Goal: Task Accomplishment & Management: Complete application form

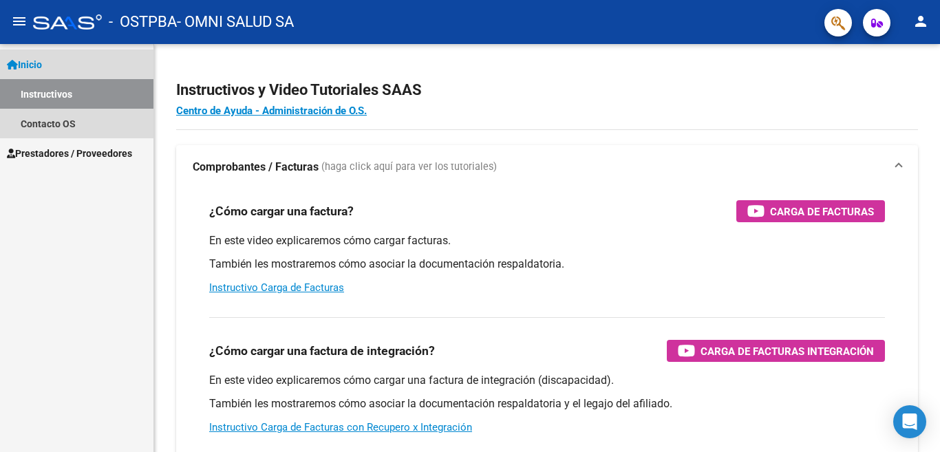
click at [111, 96] on link "Instructivos" at bounding box center [76, 94] width 153 height 30
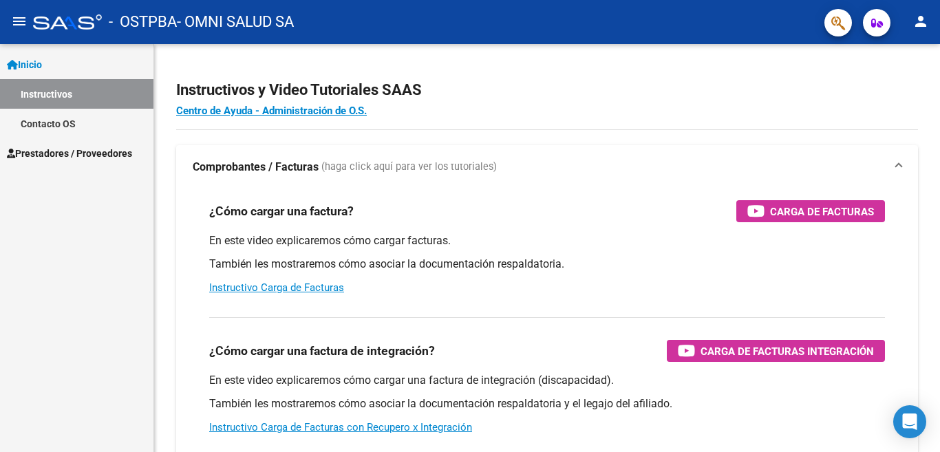
click at [113, 74] on link "Inicio" at bounding box center [76, 65] width 153 height 30
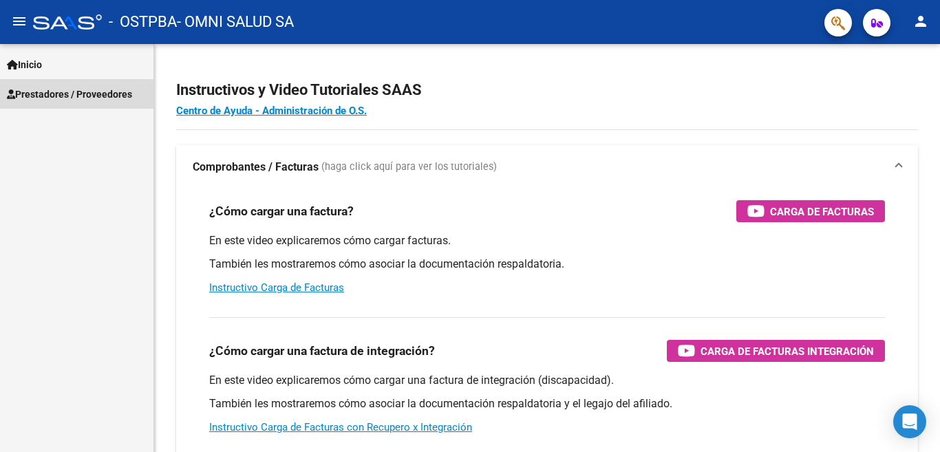
click at [96, 94] on span "Prestadores / Proveedores" at bounding box center [69, 94] width 125 height 15
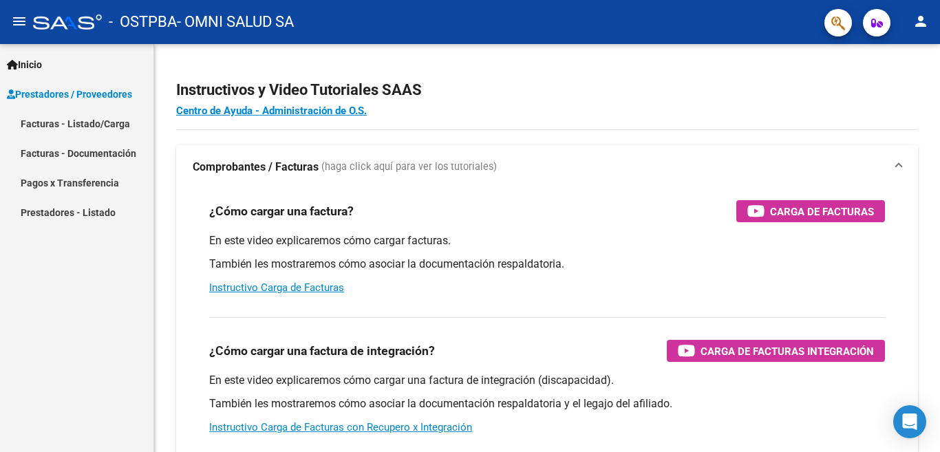
click at [98, 122] on link "Facturas - Listado/Carga" at bounding box center [76, 124] width 153 height 30
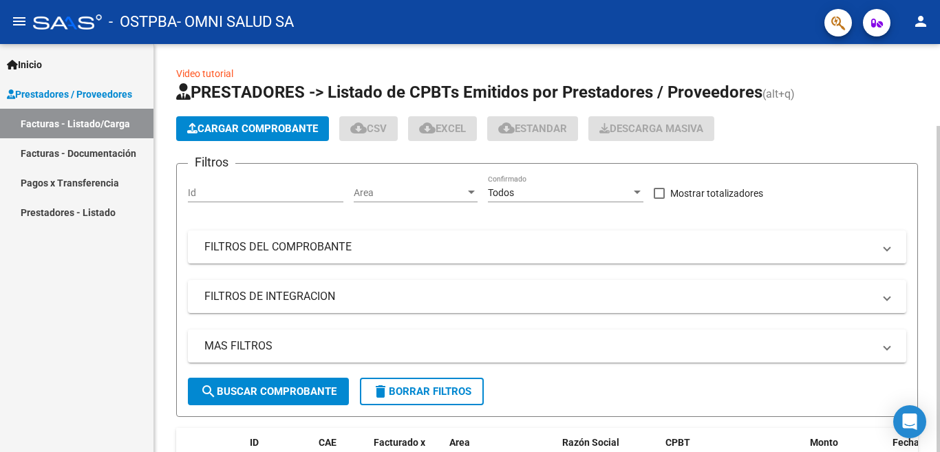
click at [211, 125] on span "Cargar Comprobante" at bounding box center [252, 128] width 131 height 12
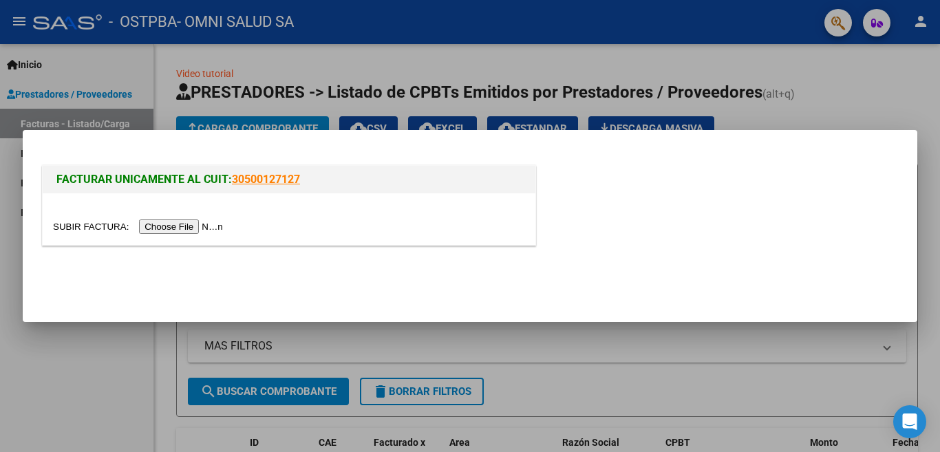
click at [213, 223] on input "file" at bounding box center [140, 227] width 174 height 14
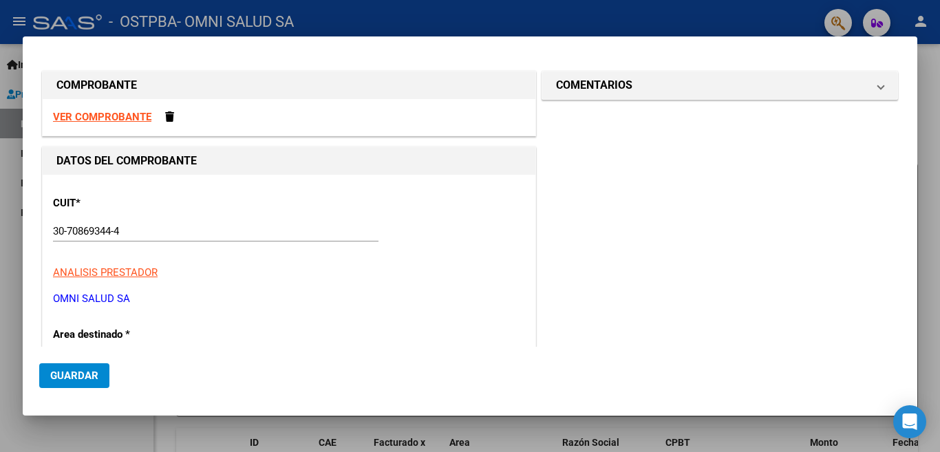
click at [104, 123] on strong "VER COMPROBANTE" at bounding box center [102, 117] width 98 height 12
click at [1, 202] on div at bounding box center [470, 226] width 940 height 452
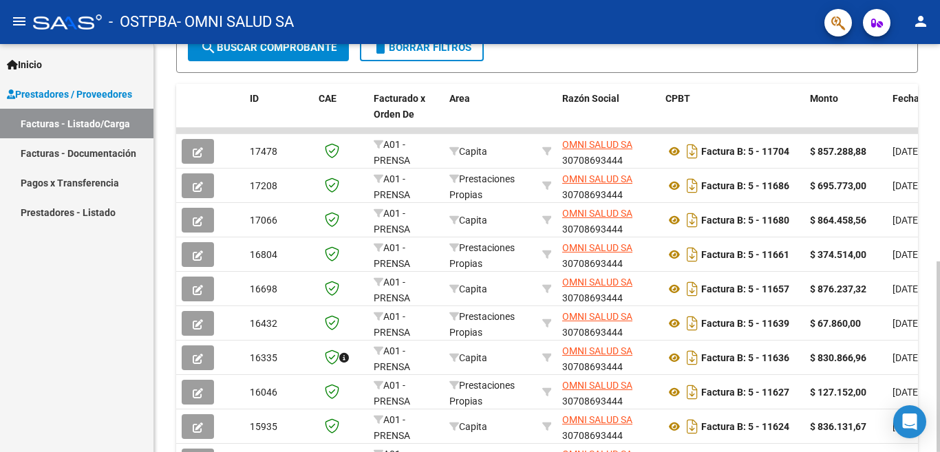
scroll to position [206, 0]
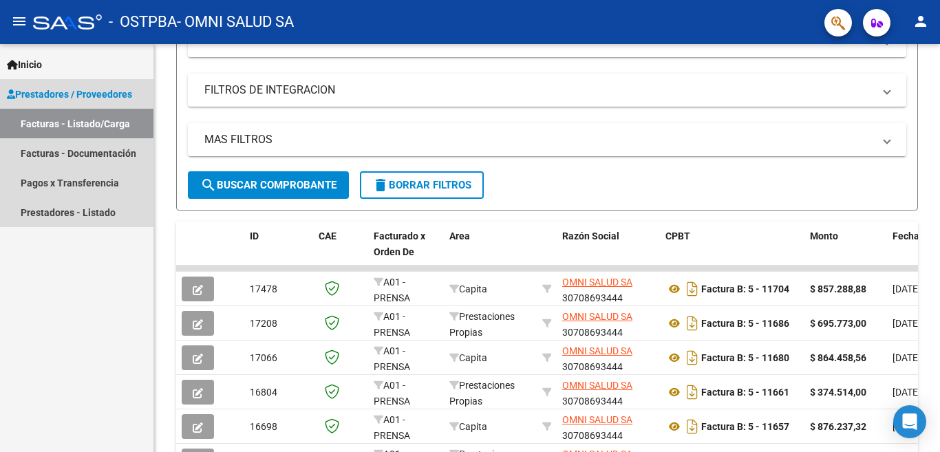
click at [96, 98] on span "Prestadores / Proveedores" at bounding box center [69, 94] width 125 height 15
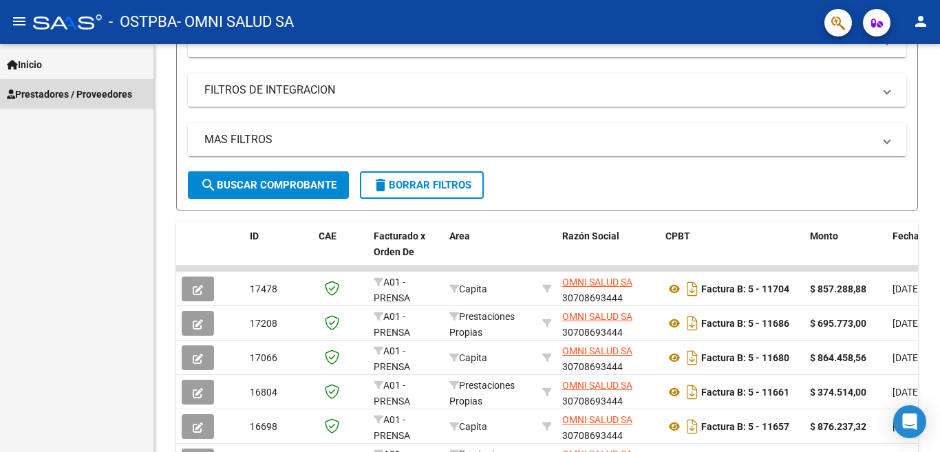
click at [98, 100] on span "Prestadores / Proveedores" at bounding box center [69, 94] width 125 height 15
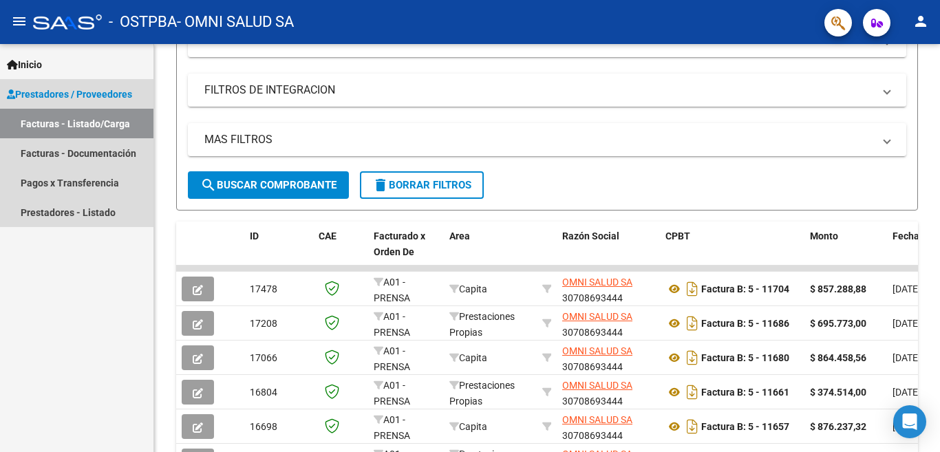
click at [93, 129] on link "Facturas - Listado/Carga" at bounding box center [76, 124] width 153 height 30
click at [51, 95] on span "Prestadores / Proveedores" at bounding box center [69, 94] width 125 height 15
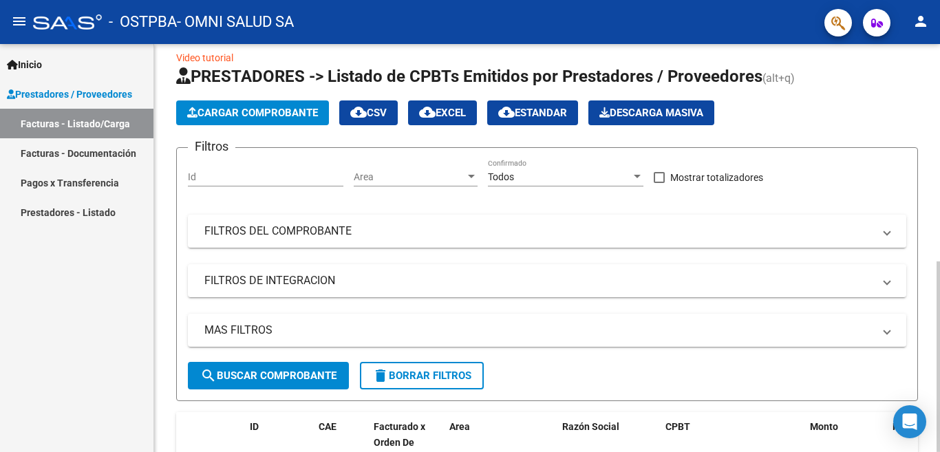
scroll to position [0, 0]
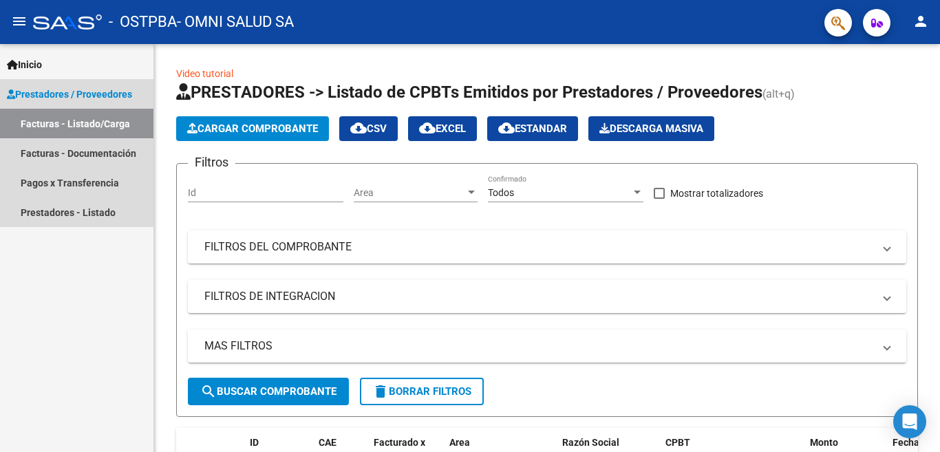
click at [122, 128] on link "Facturas - Listado/Carga" at bounding box center [76, 124] width 153 height 30
click at [113, 96] on span "Prestadores / Proveedores" at bounding box center [69, 94] width 125 height 15
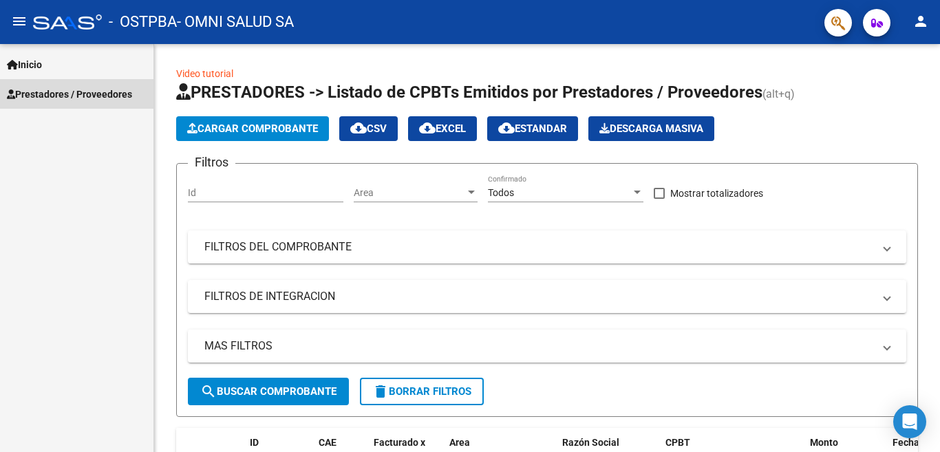
click at [113, 96] on span "Prestadores / Proveedores" at bounding box center [69, 94] width 125 height 15
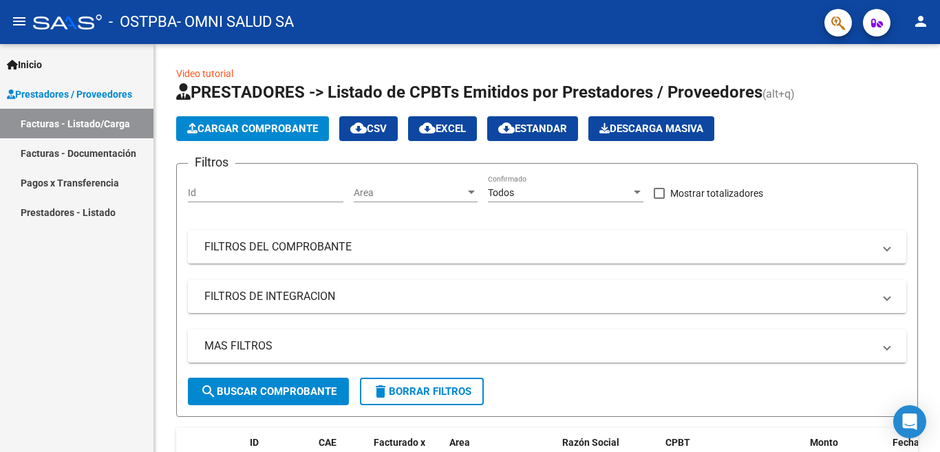
click at [109, 127] on link "Facturas - Listado/Carga" at bounding box center [76, 124] width 153 height 30
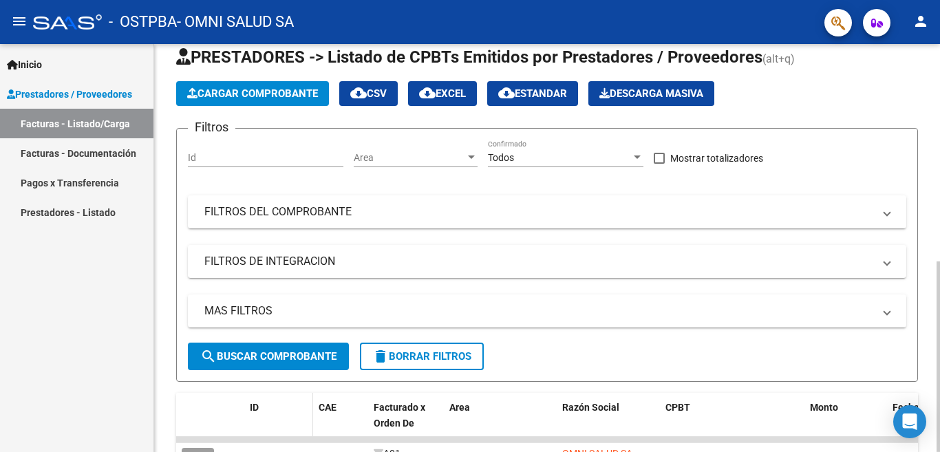
scroll to position [69, 0]
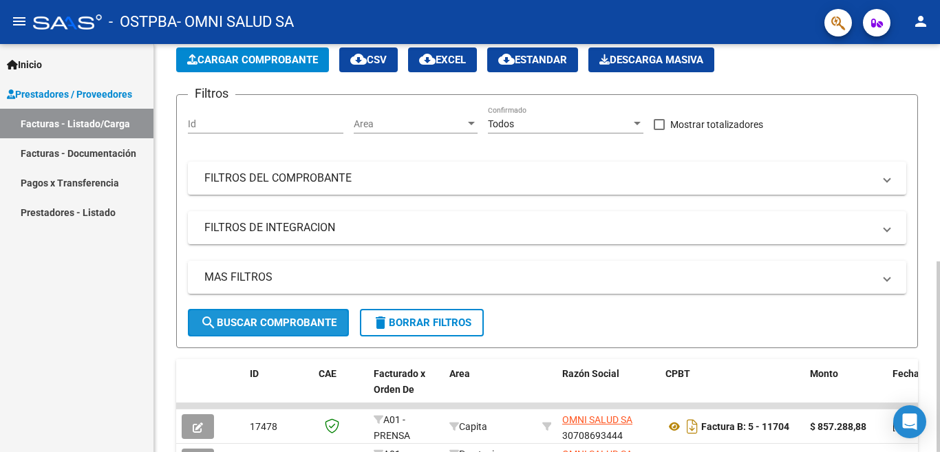
click at [264, 328] on span "search Buscar Comprobante" at bounding box center [268, 323] width 136 height 12
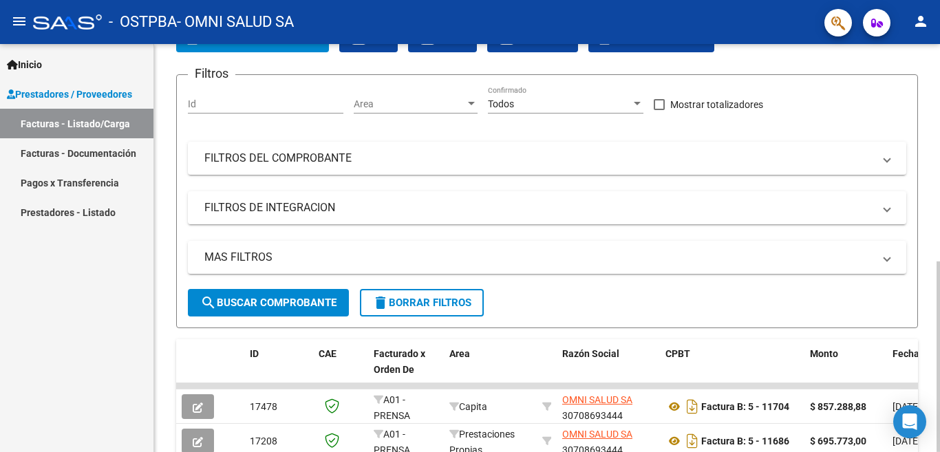
scroll to position [0, 0]
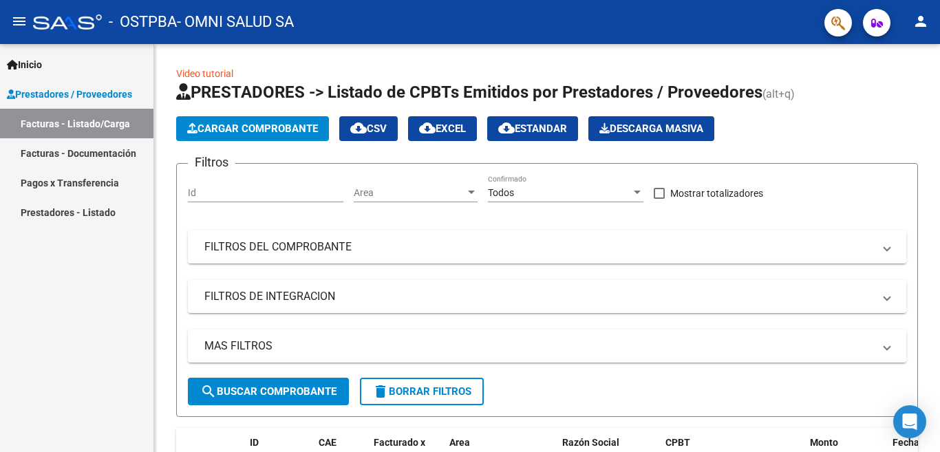
click at [84, 100] on span "Prestadores / Proveedores" at bounding box center [69, 94] width 125 height 15
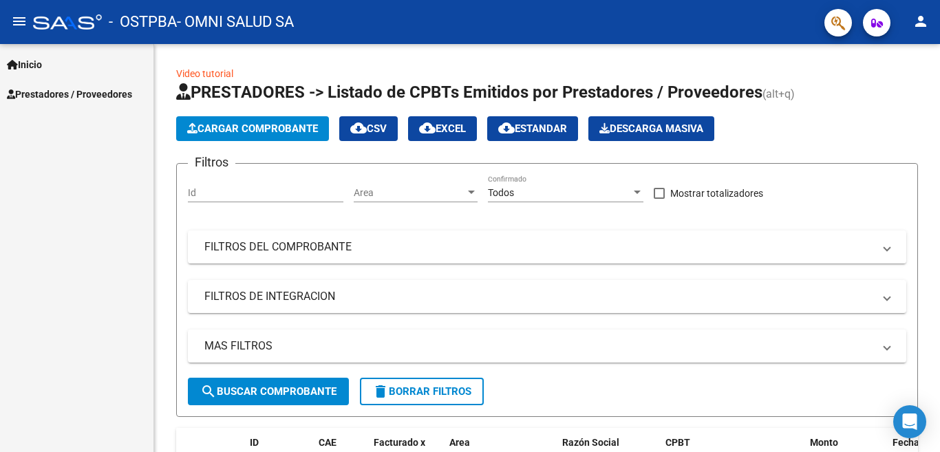
click at [64, 67] on link "Inicio" at bounding box center [76, 65] width 153 height 30
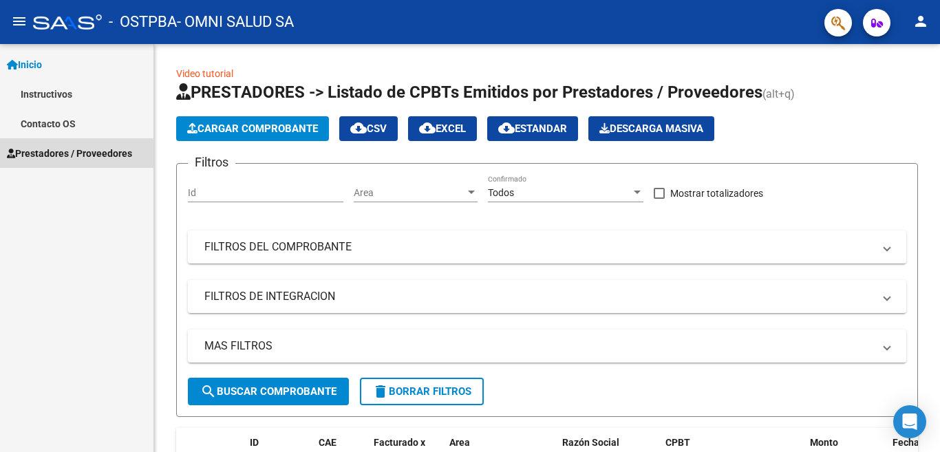
click at [73, 155] on span "Prestadores / Proveedores" at bounding box center [69, 153] width 125 height 15
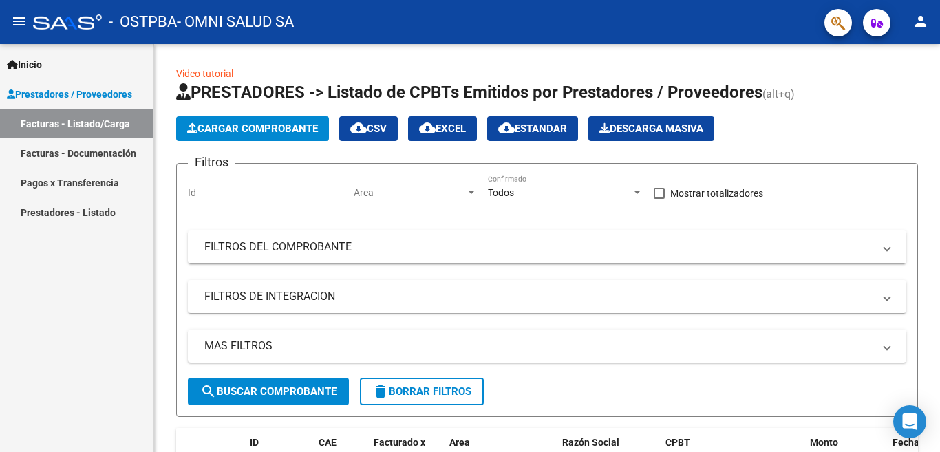
click at [75, 153] on link "Facturas - Documentación" at bounding box center [76, 153] width 153 height 30
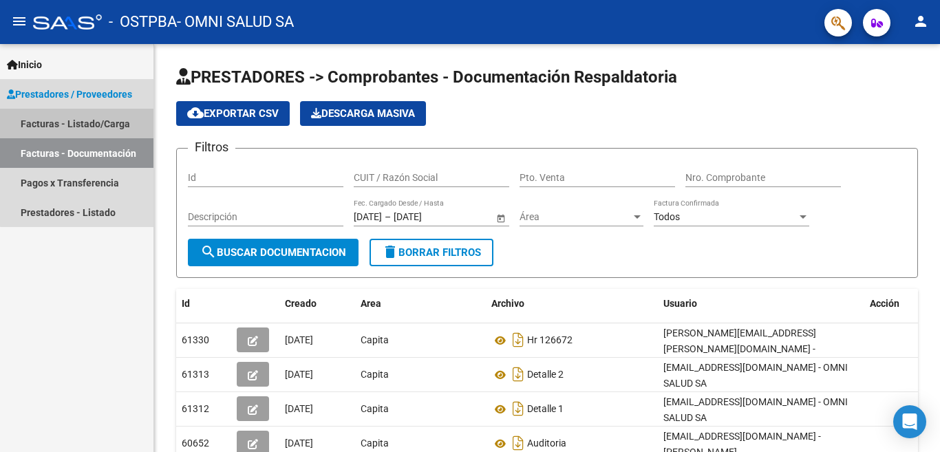
click at [83, 126] on link "Facturas - Listado/Carga" at bounding box center [76, 124] width 153 height 30
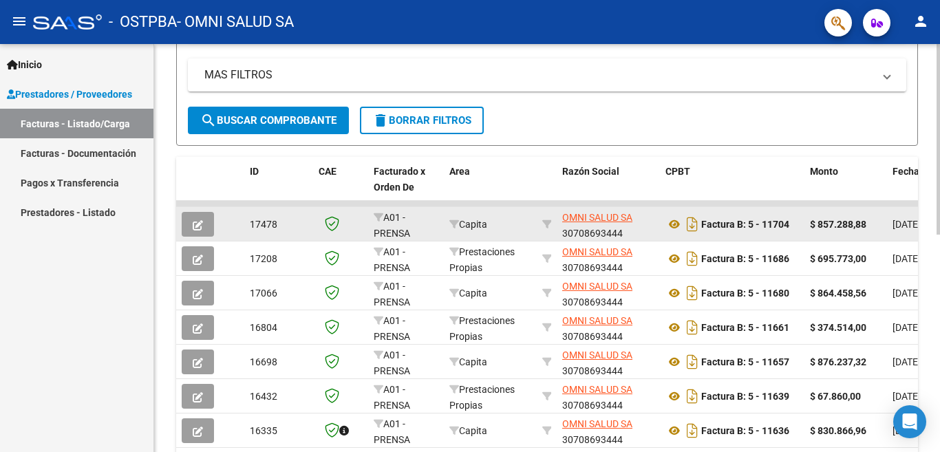
scroll to position [275, 0]
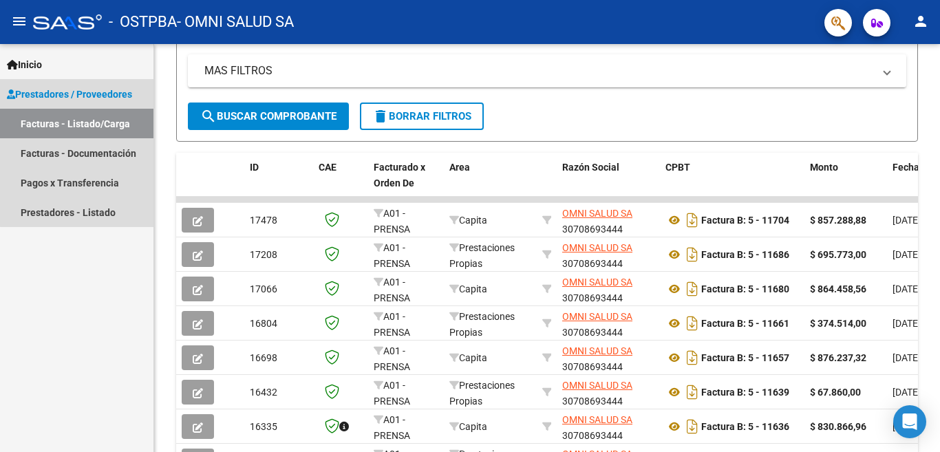
click at [78, 99] on span "Prestadores / Proveedores" at bounding box center [69, 94] width 125 height 15
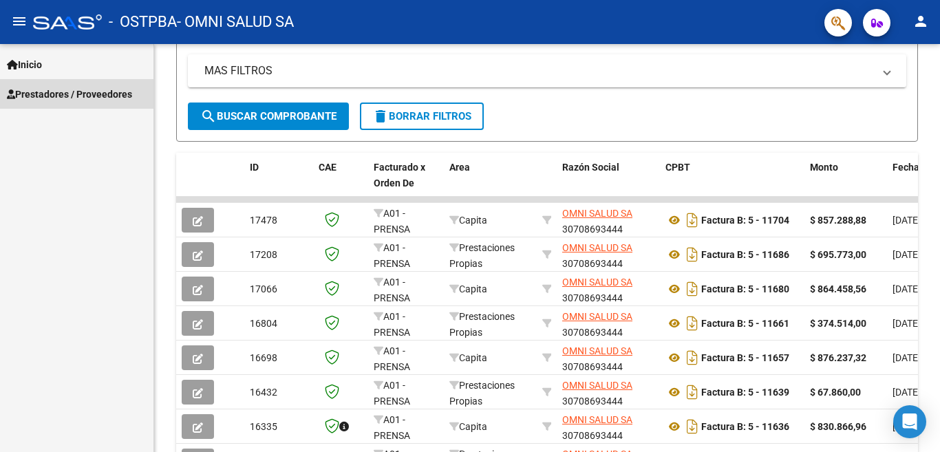
click at [78, 99] on span "Prestadores / Proveedores" at bounding box center [69, 94] width 125 height 15
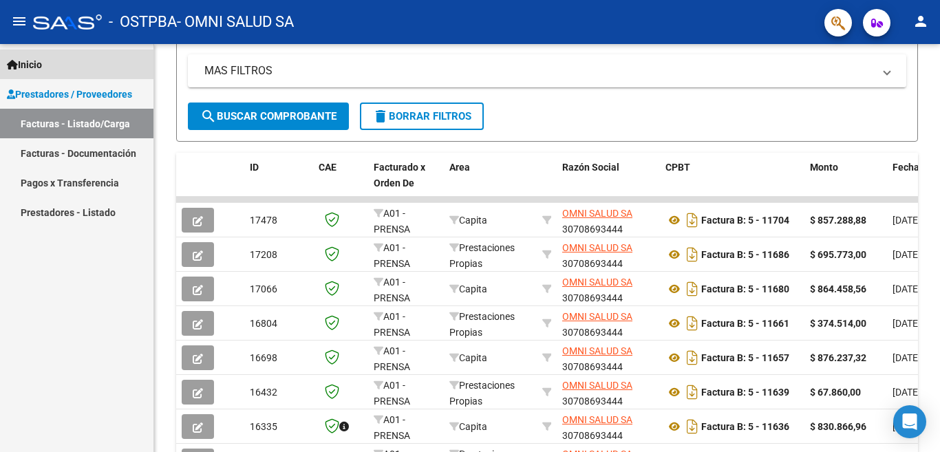
click at [94, 66] on link "Inicio" at bounding box center [76, 65] width 153 height 30
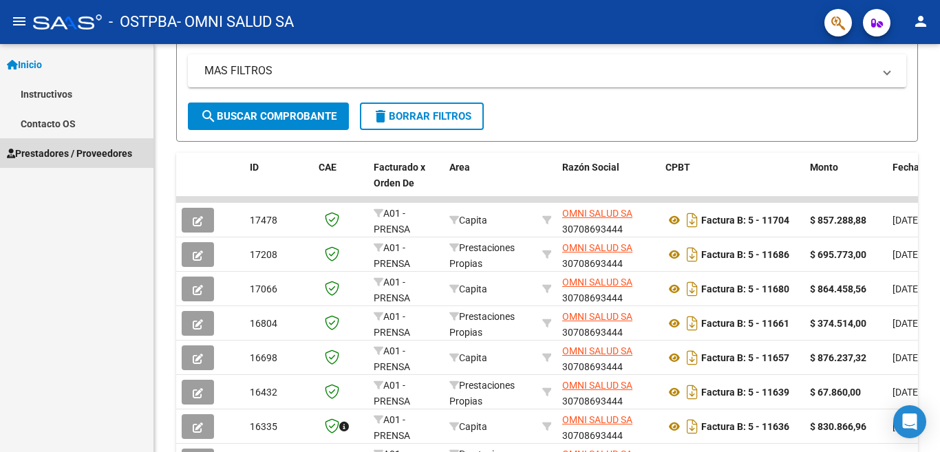
click at [83, 154] on span "Prestadores / Proveedores" at bounding box center [69, 153] width 125 height 15
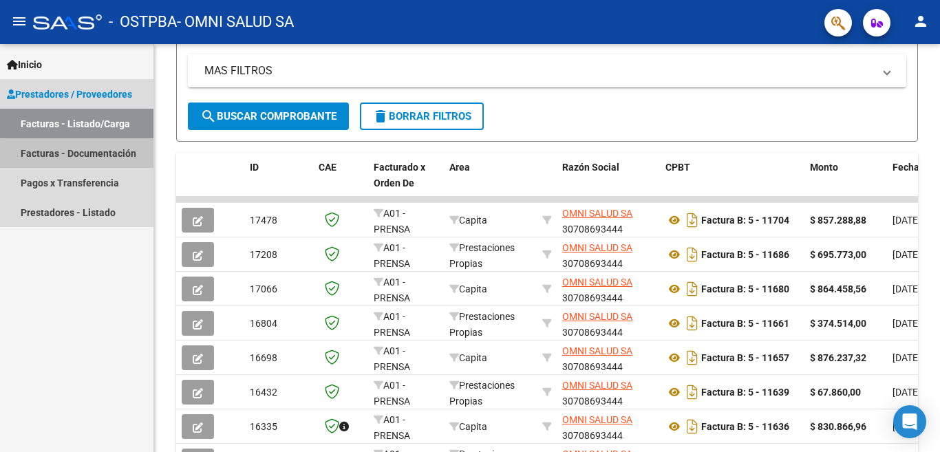
click at [83, 154] on link "Facturas - Documentación" at bounding box center [76, 153] width 153 height 30
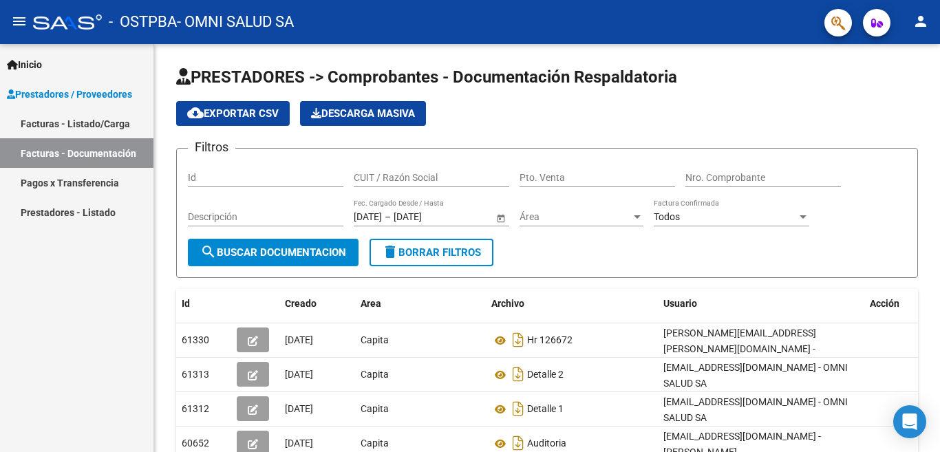
click at [94, 120] on link "Facturas - Listado/Carga" at bounding box center [76, 124] width 153 height 30
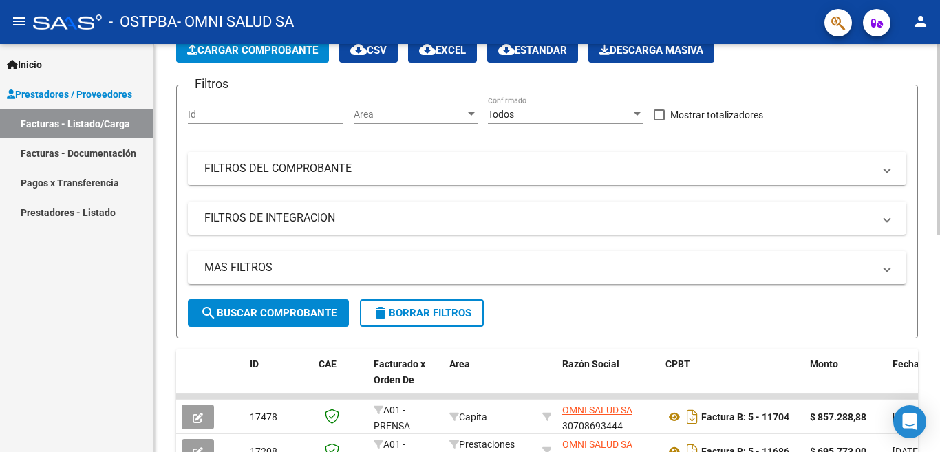
scroll to position [206, 0]
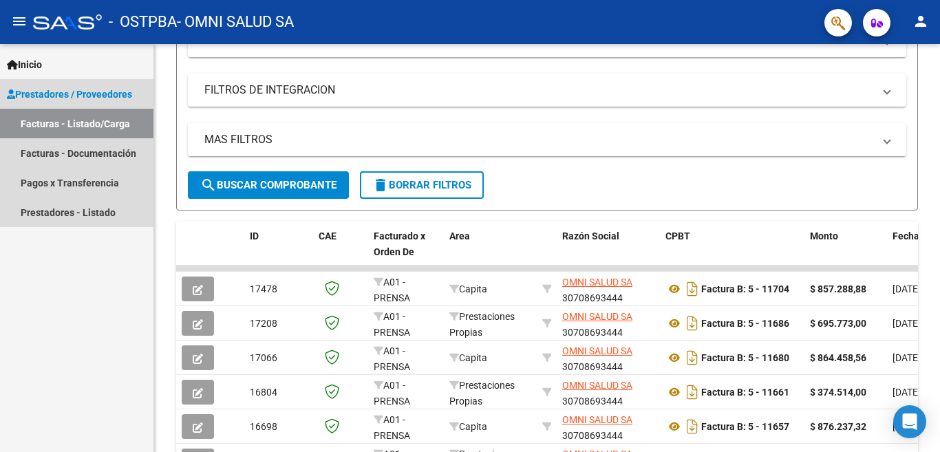
click at [102, 120] on link "Facturas - Listado/Carga" at bounding box center [76, 124] width 153 height 30
click at [104, 88] on span "Prestadores / Proveedores" at bounding box center [69, 94] width 125 height 15
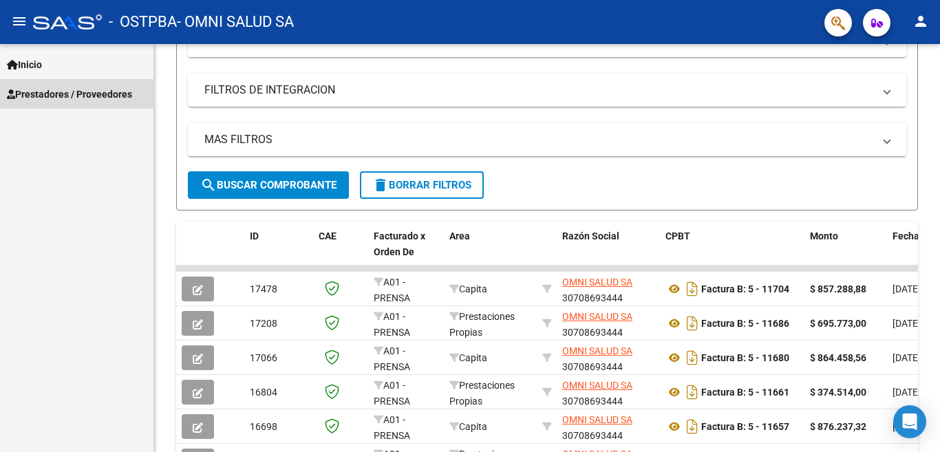
click at [110, 96] on span "Prestadores / Proveedores" at bounding box center [69, 94] width 125 height 15
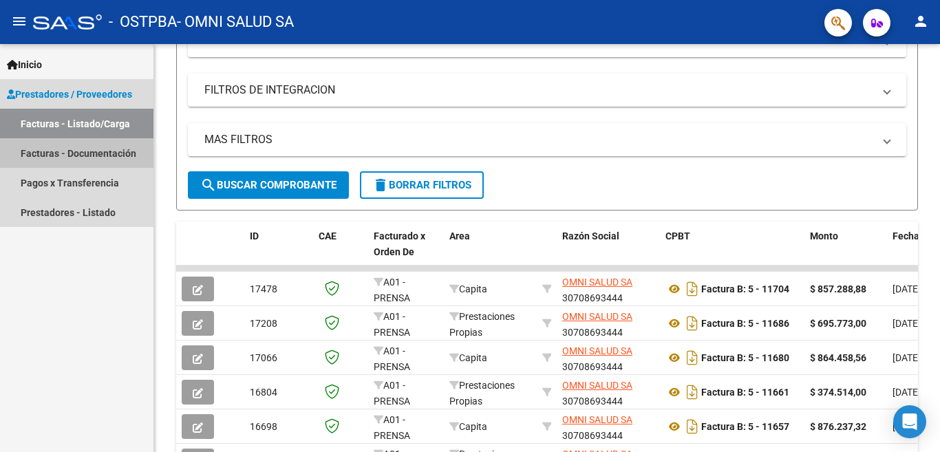
click at [117, 152] on link "Facturas - Documentación" at bounding box center [76, 153] width 153 height 30
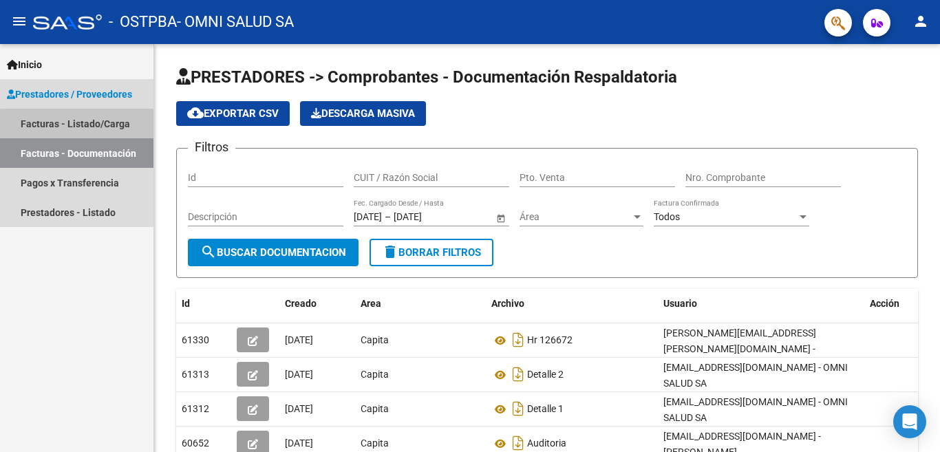
click at [88, 125] on link "Facturas - Listado/Carga" at bounding box center [76, 124] width 153 height 30
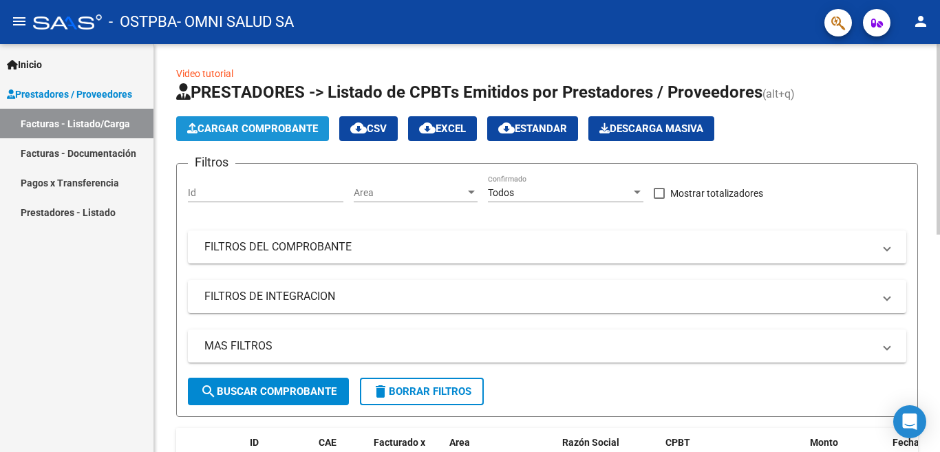
click at [242, 133] on span "Cargar Comprobante" at bounding box center [252, 128] width 131 height 12
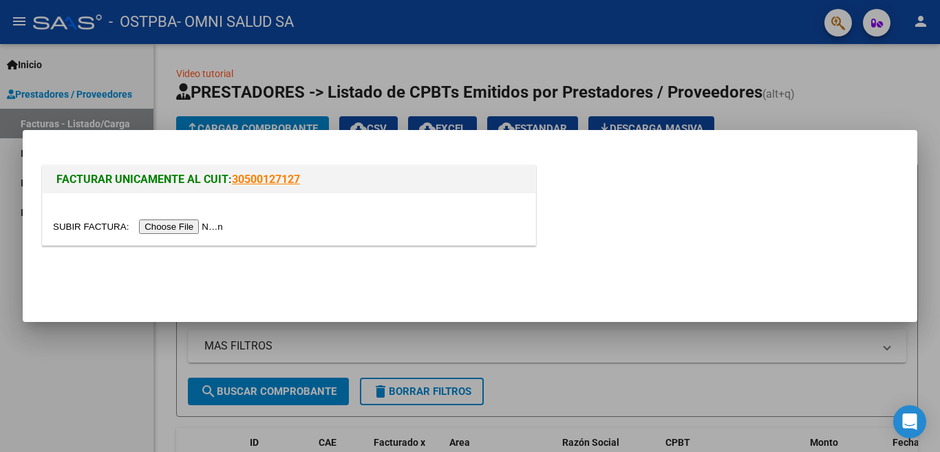
click at [178, 227] on input "file" at bounding box center [140, 227] width 174 height 14
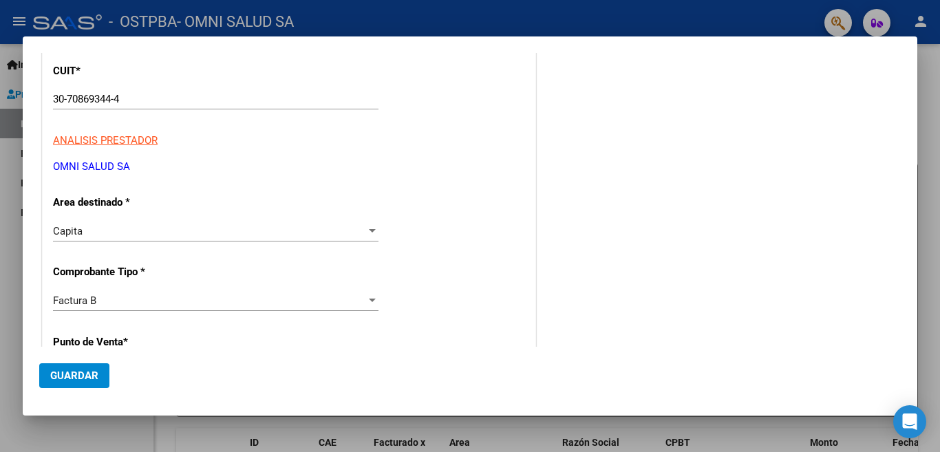
scroll to position [138, 0]
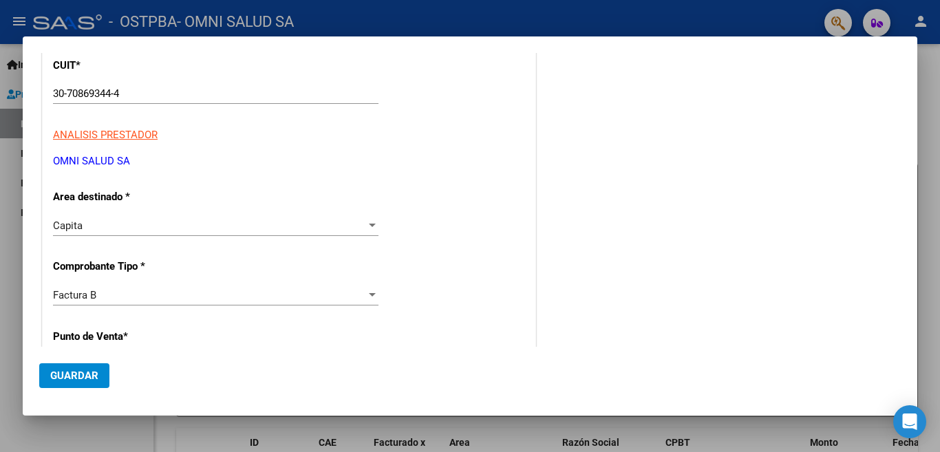
click at [372, 226] on div at bounding box center [372, 225] width 12 height 11
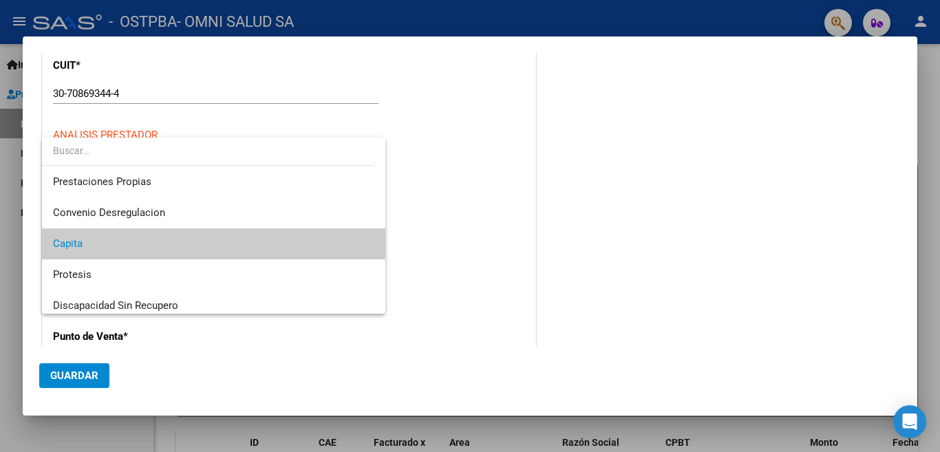
scroll to position [91, 0]
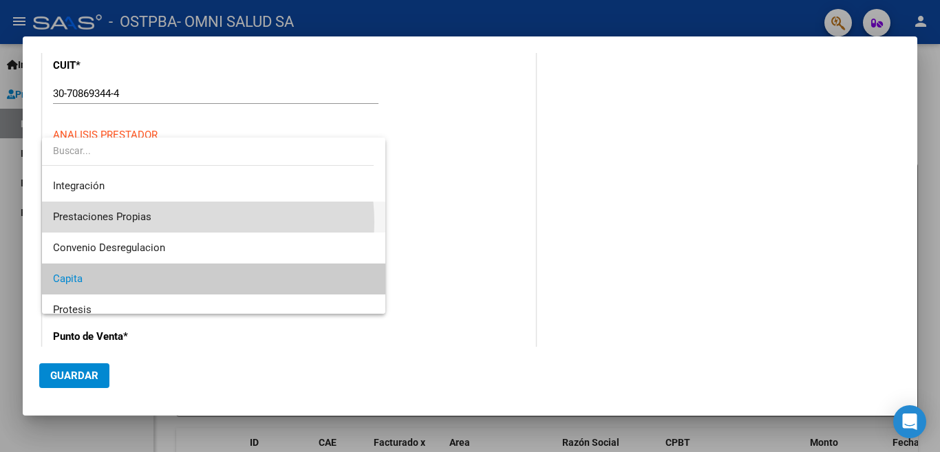
click at [180, 222] on span "Prestaciones Propias" at bounding box center [213, 217] width 321 height 31
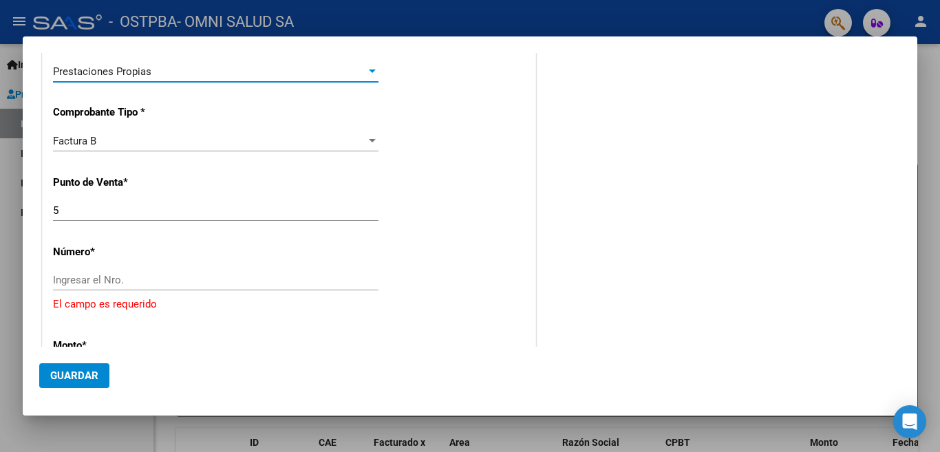
scroll to position [413, 0]
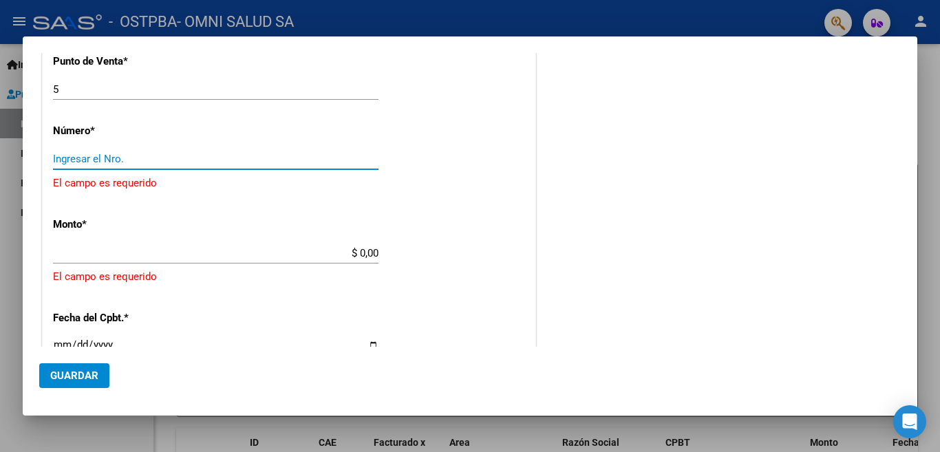
click at [68, 158] on input "Ingresar el Nro." at bounding box center [215, 159] width 325 height 12
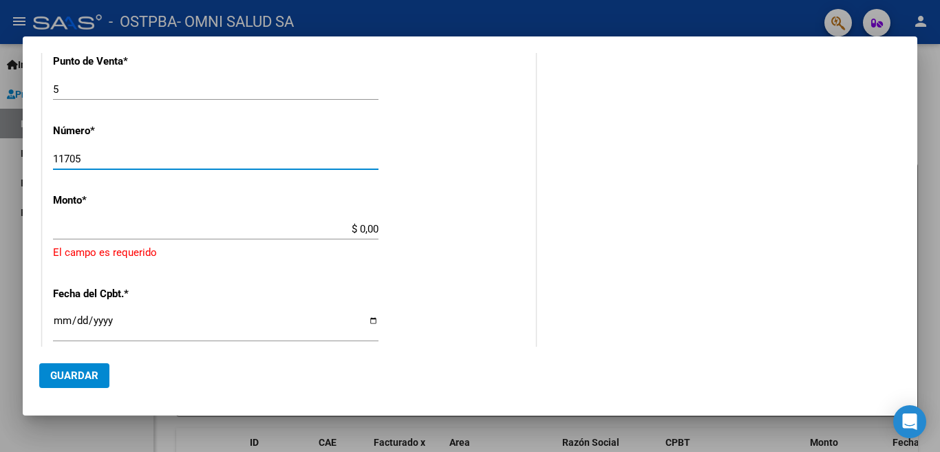
type input "11705"
click at [125, 217] on div "CUIT * 30-70869344-4 Ingresar CUIT ANALISIS PRESTADOR OMNI SALUD SA ARCA Padrón…" at bounding box center [289, 227] width 493 height 930
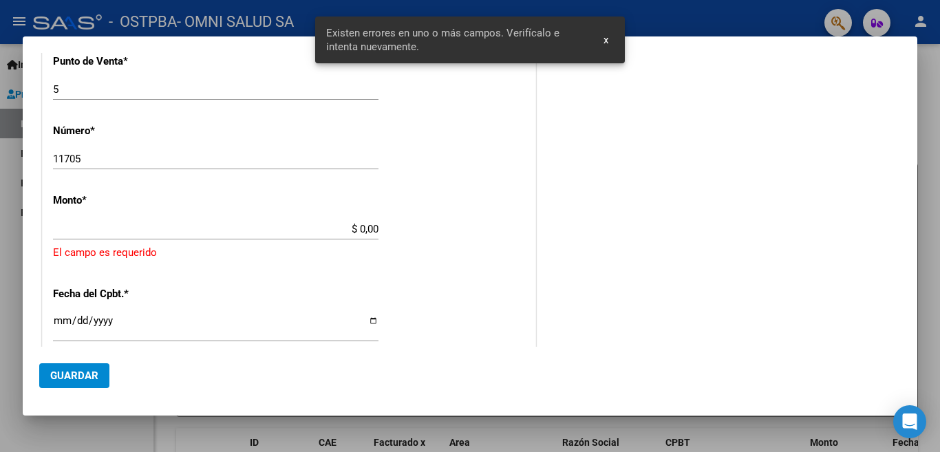
scroll to position [440, 0]
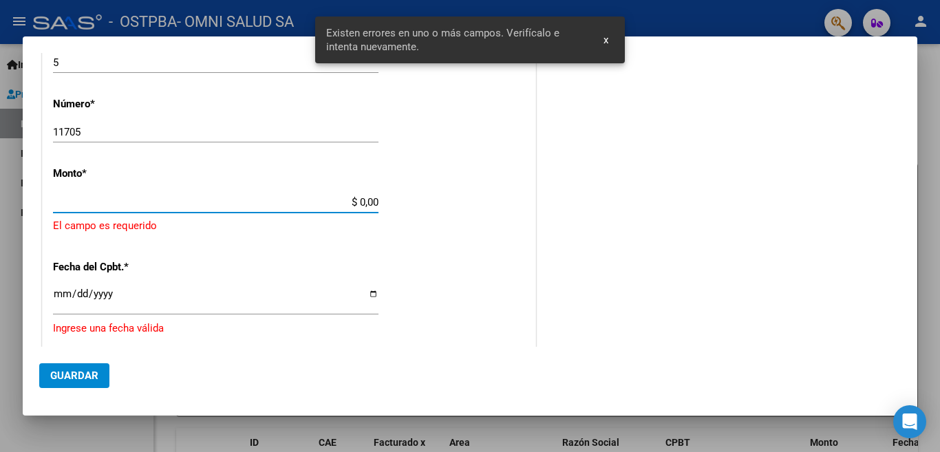
click at [371, 197] on input "$ 0,00" at bounding box center [215, 202] width 325 height 12
click at [376, 199] on app-form-text-field "Monto * $ 0,00 Ingresar el monto [GEOGRAPHIC_DATA] es requerido" at bounding box center [289, 200] width 472 height 67
click at [356, 204] on input "$ 0,00" at bounding box center [215, 202] width 325 height 12
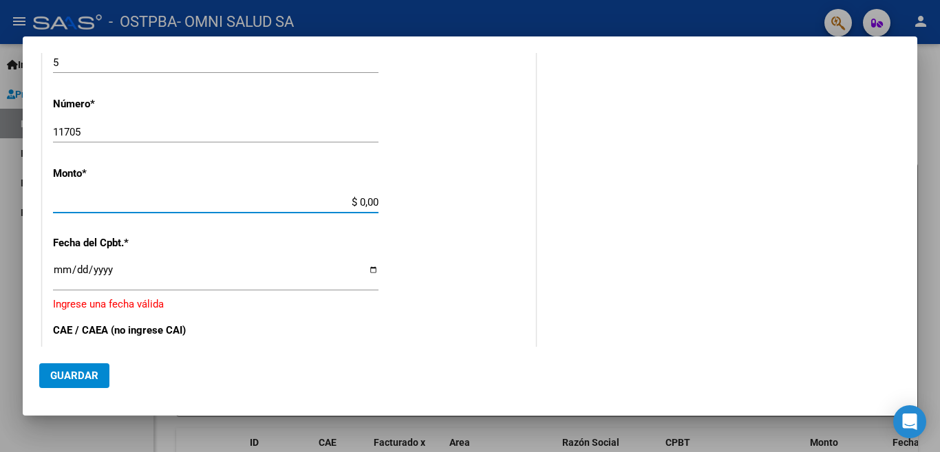
click at [361, 205] on input "$ 0,00" at bounding box center [215, 202] width 325 height 12
type input "$ 243.857,00"
click at [53, 275] on input "Ingresar la fecha" at bounding box center [215, 275] width 325 height 22
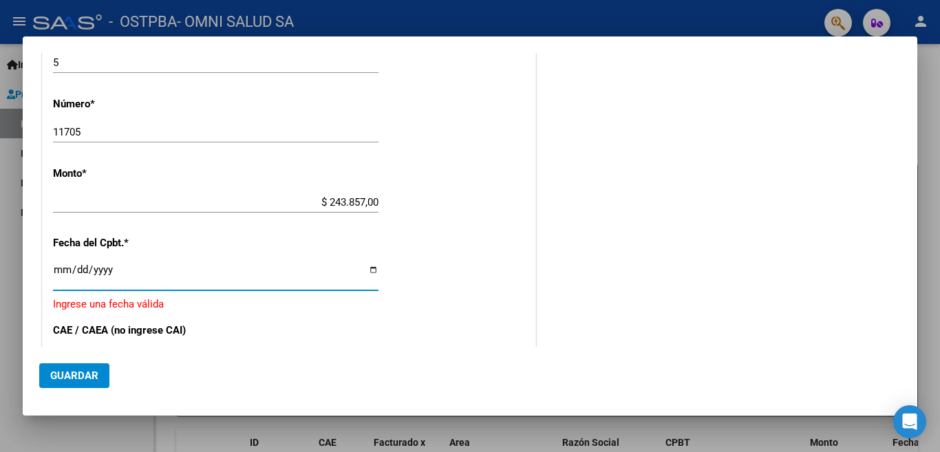
click at [58, 272] on input "Ingresar la fecha" at bounding box center [215, 275] width 325 height 22
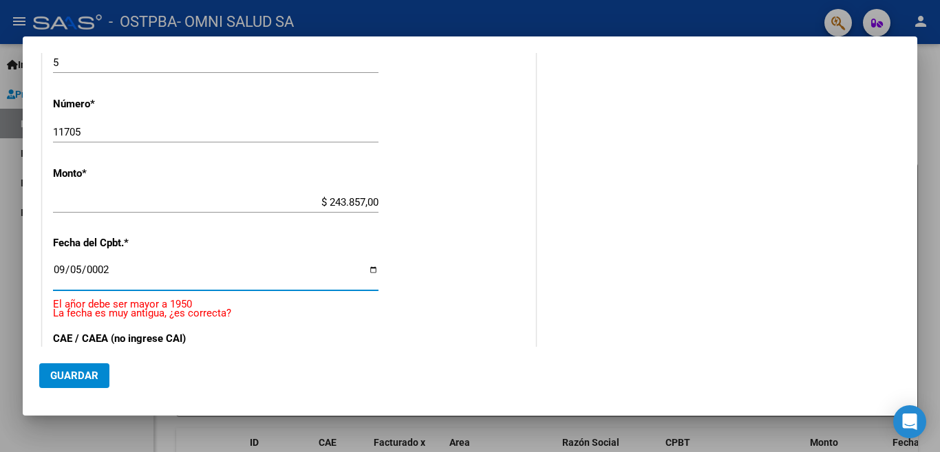
scroll to position [581, 0]
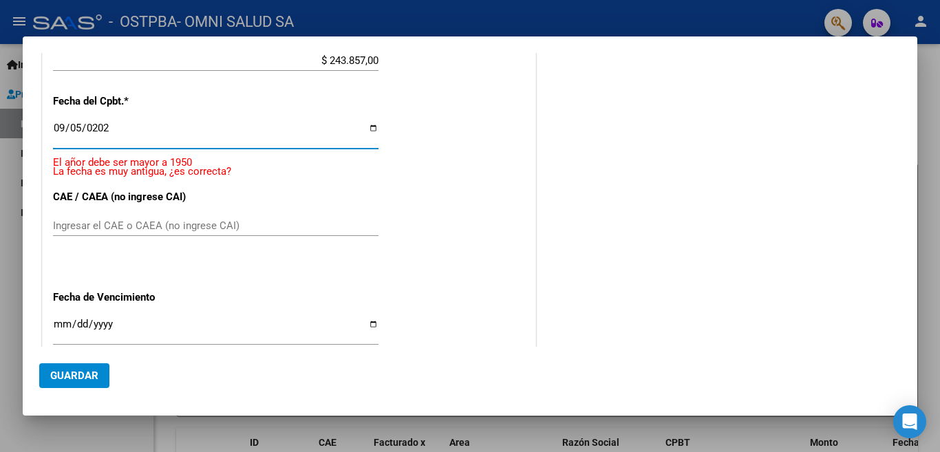
type input "[DATE]"
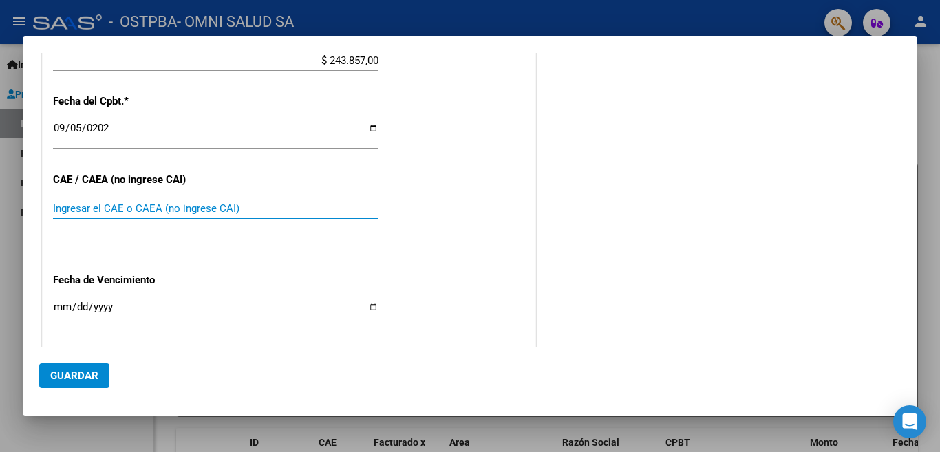
click at [65, 202] on input "Ingresar el CAE o CAEA (no ingrese CAI)" at bounding box center [215, 208] width 325 height 12
type input "75364010146093"
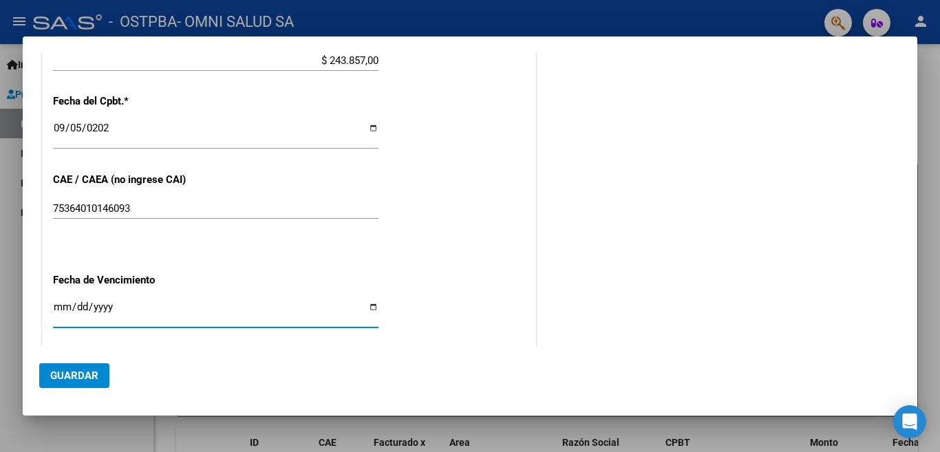
click at [57, 301] on input "Ingresar la fecha" at bounding box center [215, 312] width 325 height 22
type input "[DATE]"
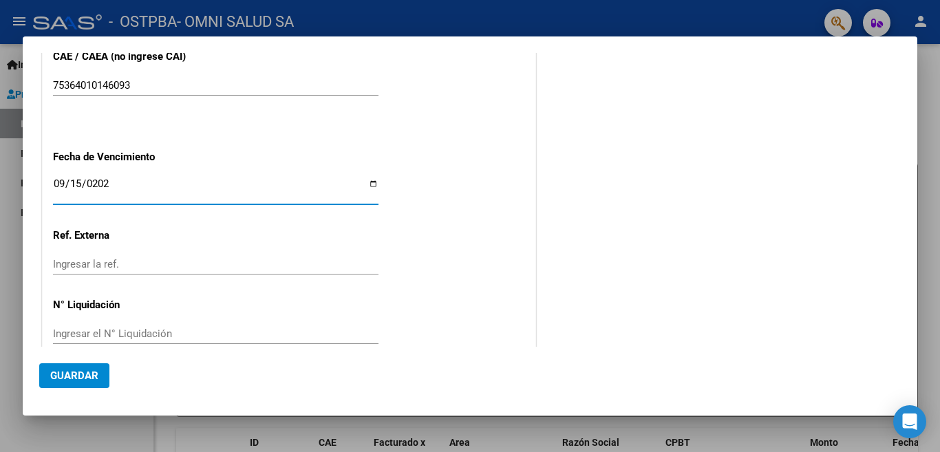
scroll to position [712, 0]
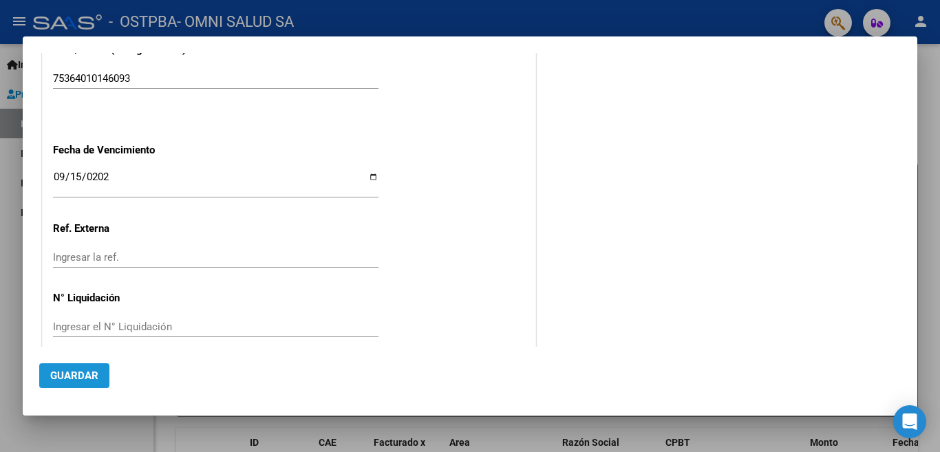
click at [78, 378] on span "Guardar" at bounding box center [74, 376] width 48 height 12
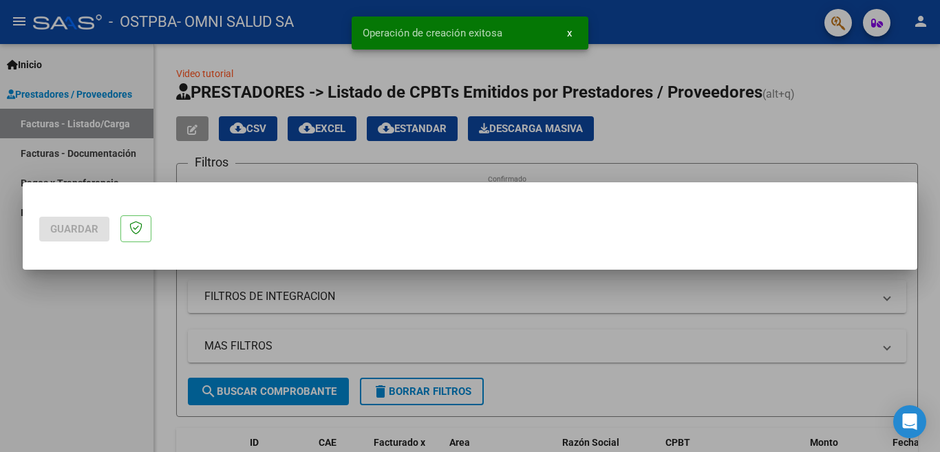
scroll to position [0, 0]
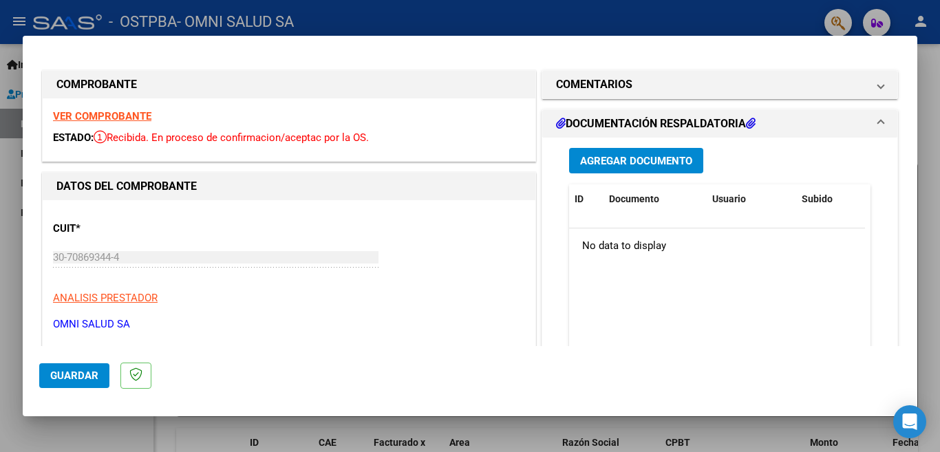
click at [6, 183] on div at bounding box center [470, 226] width 940 height 452
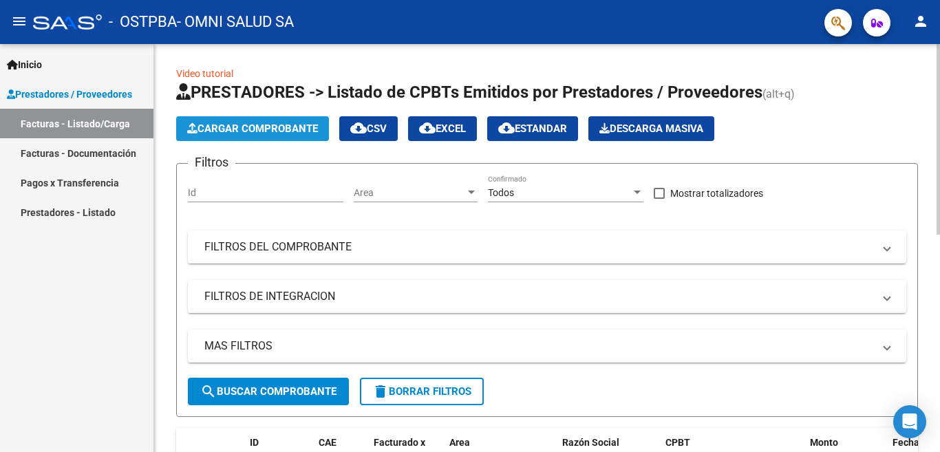
click at [255, 132] on span "Cargar Comprobante" at bounding box center [252, 128] width 131 height 12
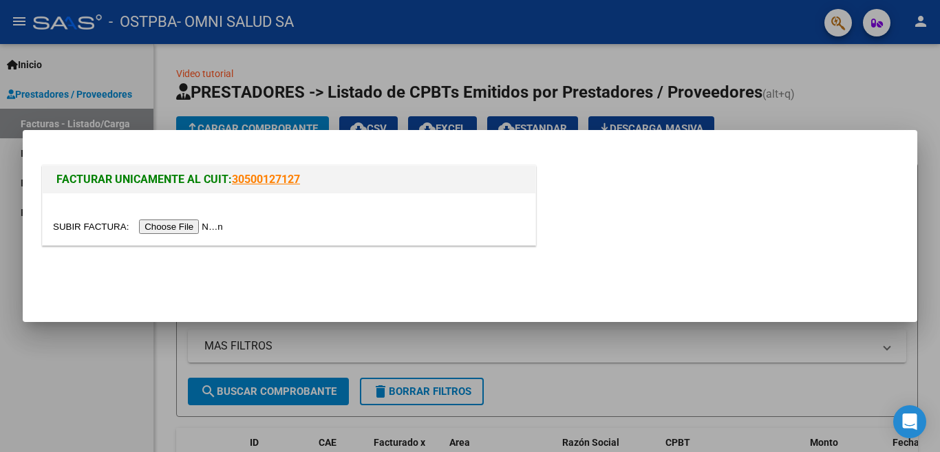
click at [211, 231] on input "file" at bounding box center [140, 227] width 174 height 14
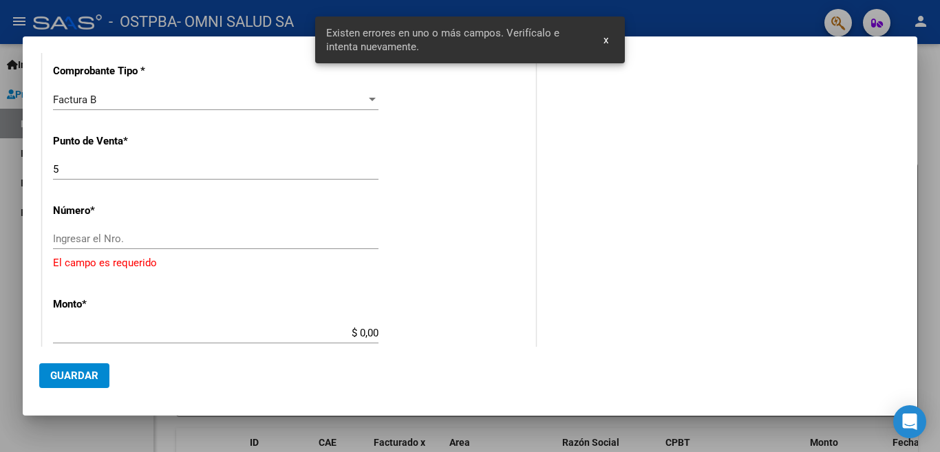
scroll to position [340, 0]
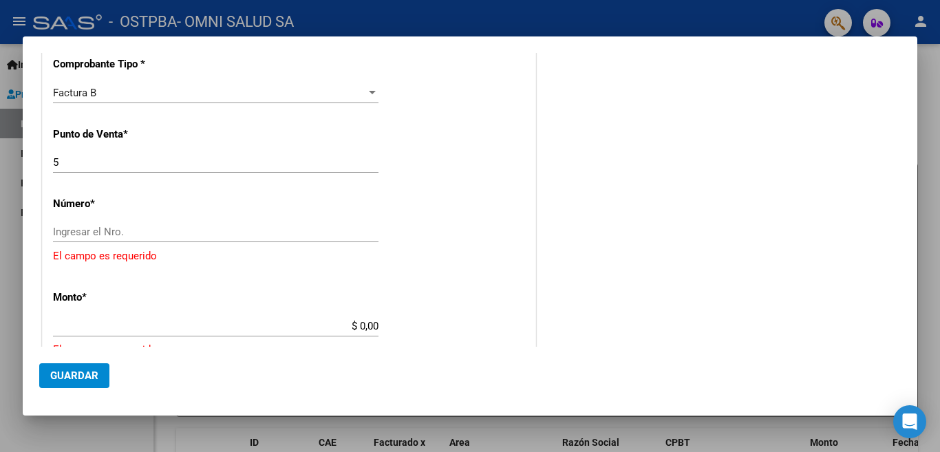
click at [53, 439] on div at bounding box center [470, 226] width 940 height 452
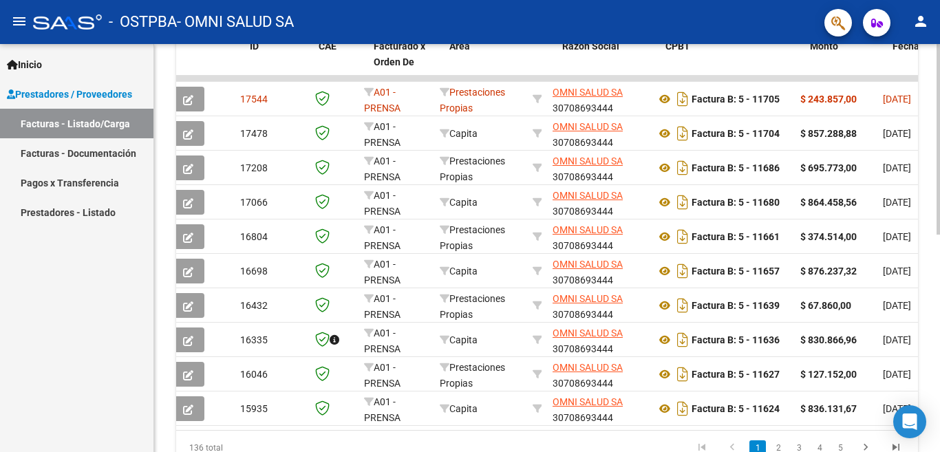
scroll to position [0, 0]
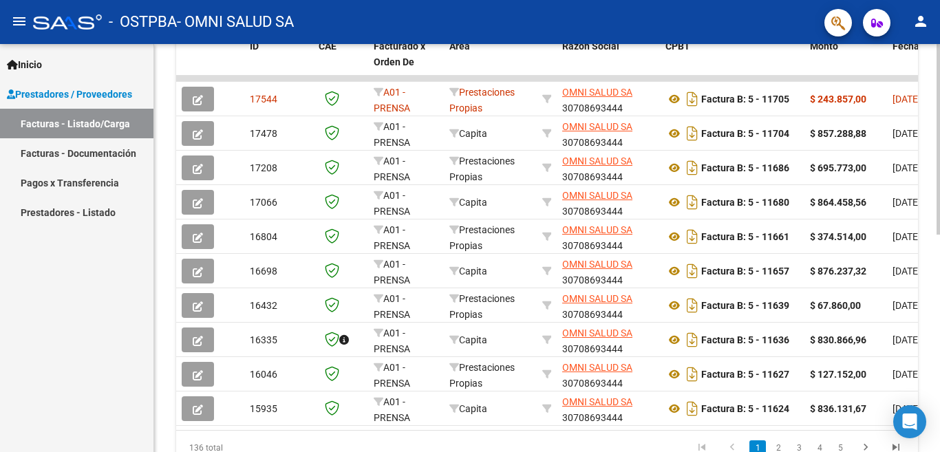
click at [202, 427] on datatable-selection "17544 A01 - PRENSA Prestaciones Propias OMNI SALUD SA 30708693444 Factura B: 5 …" at bounding box center [547, 422] width 742 height 11
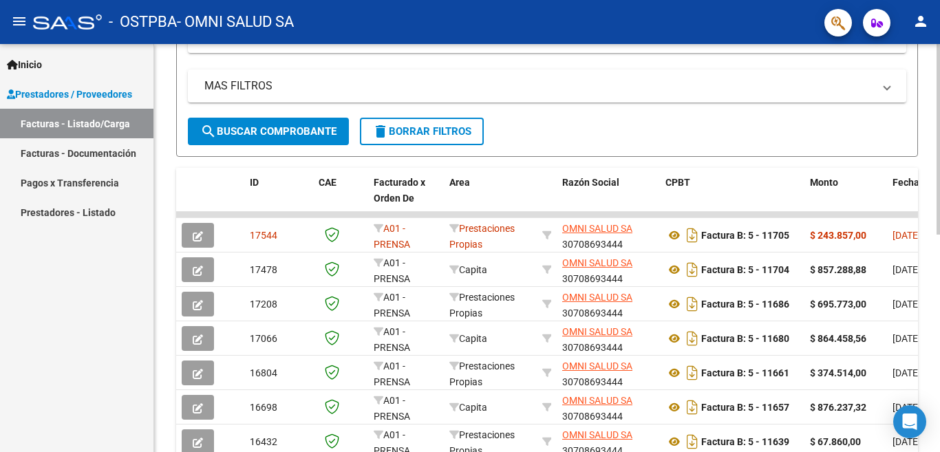
scroll to position [259, 0]
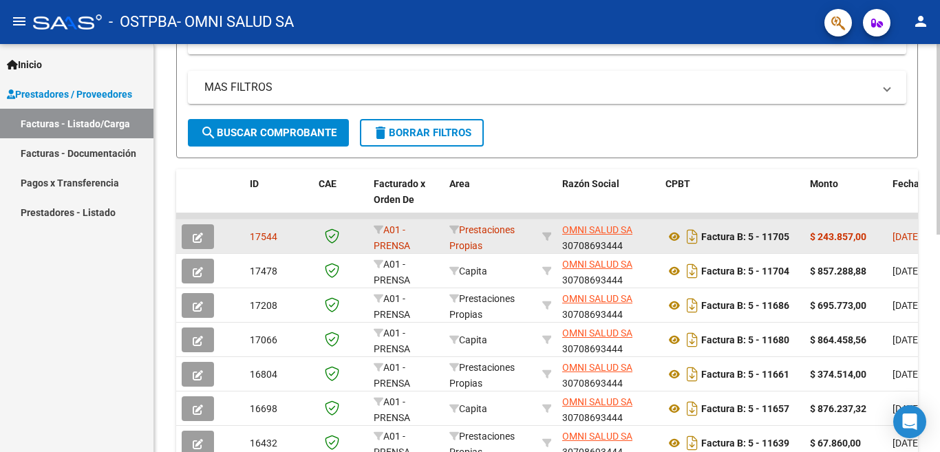
click at [198, 239] on icon "button" at bounding box center [198, 238] width 10 height 10
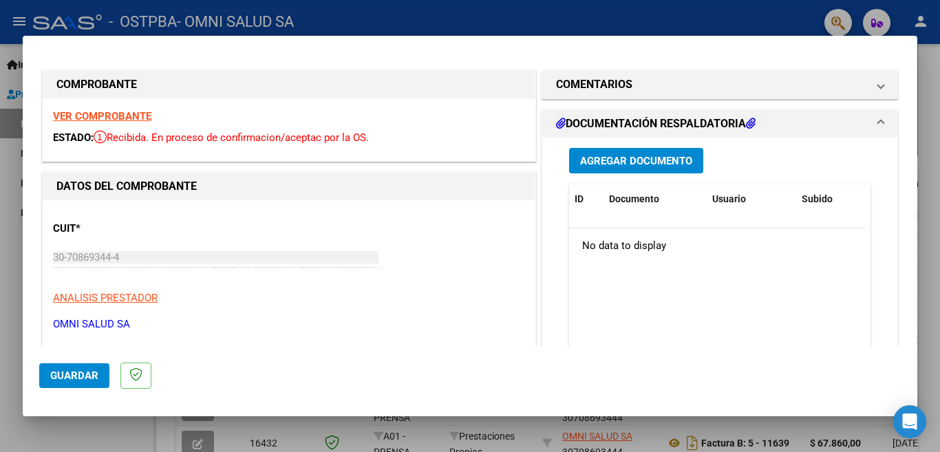
click at [590, 162] on span "Agregar Documento" at bounding box center [636, 161] width 112 height 12
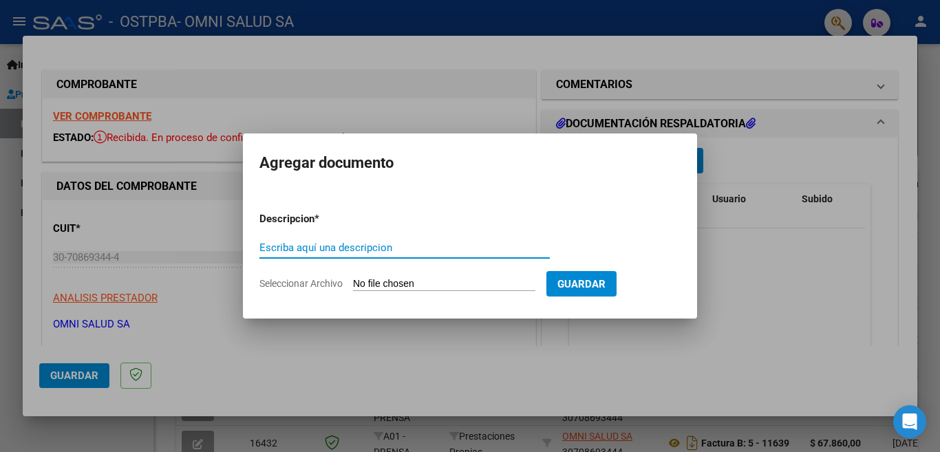
click at [321, 240] on div "Escriba aquí una descripcion" at bounding box center [404, 247] width 290 height 21
type input "d"
type input "DETALLE 1"
click at [487, 283] on input "Seleccionar Archivo" at bounding box center [444, 284] width 182 height 13
type input "C:\fakepath\facpre.pdf"
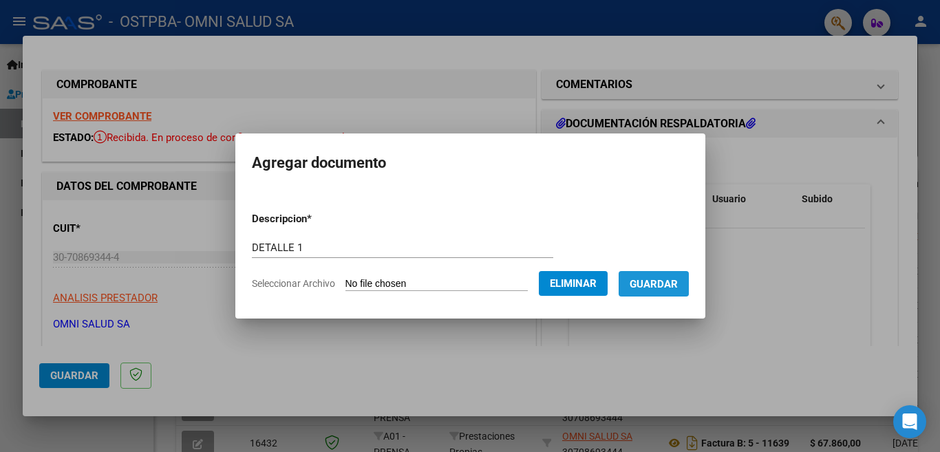
click at [663, 284] on span "Guardar" at bounding box center [654, 284] width 48 height 12
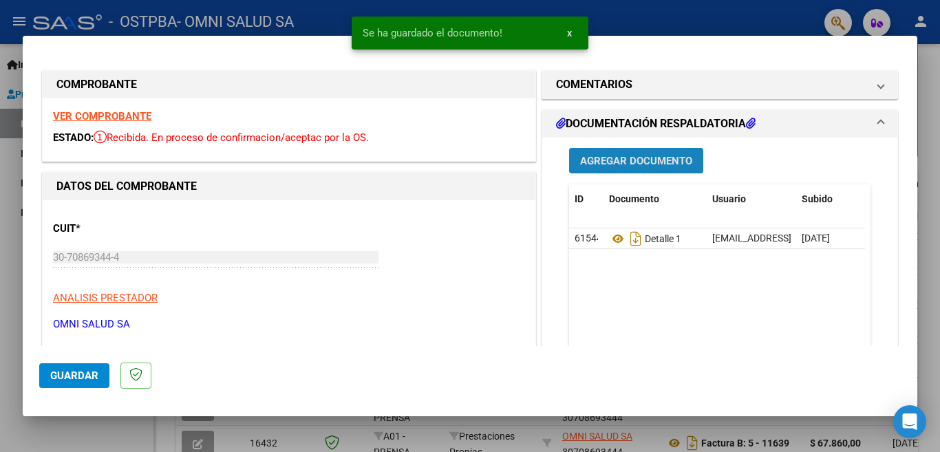
click at [590, 161] on span "Agregar Documento" at bounding box center [636, 161] width 112 height 12
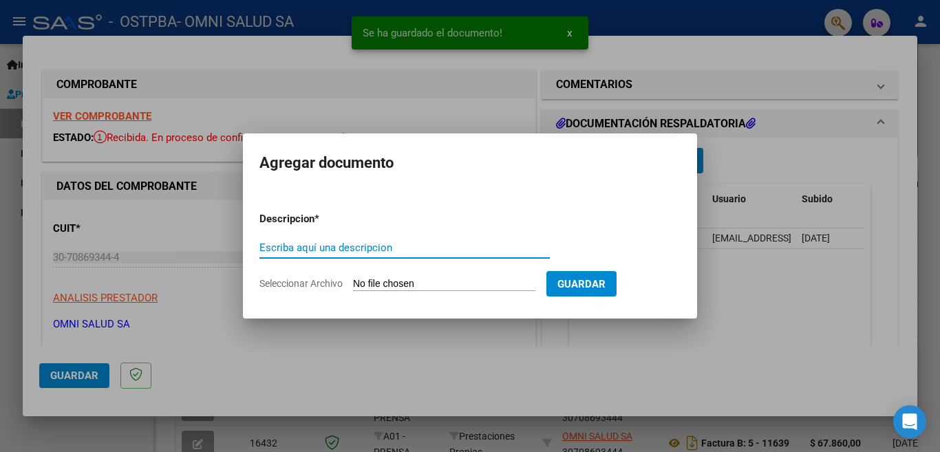
click at [287, 246] on input "Escriba aquí una descripcion" at bounding box center [404, 248] width 290 height 12
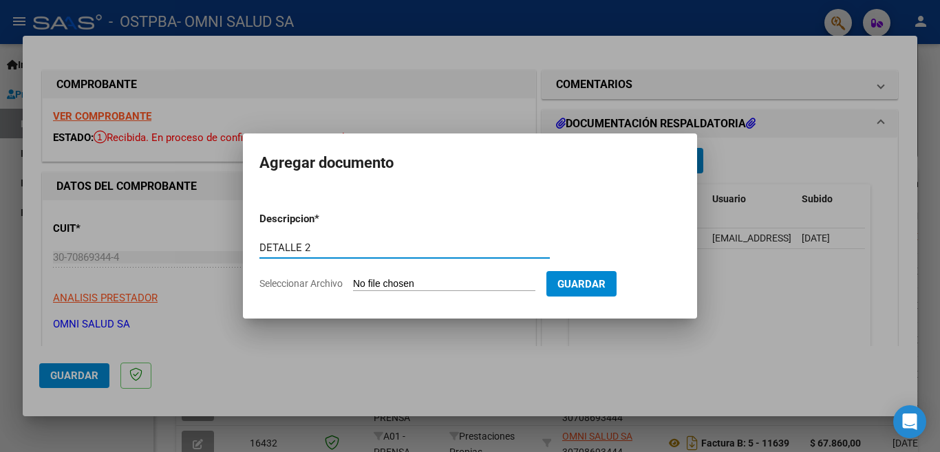
type input "DETALLE 2"
click at [368, 279] on input "Seleccionar Archivo" at bounding box center [444, 284] width 182 height 13
type input "C:\fakepath\facpredb.pdf"
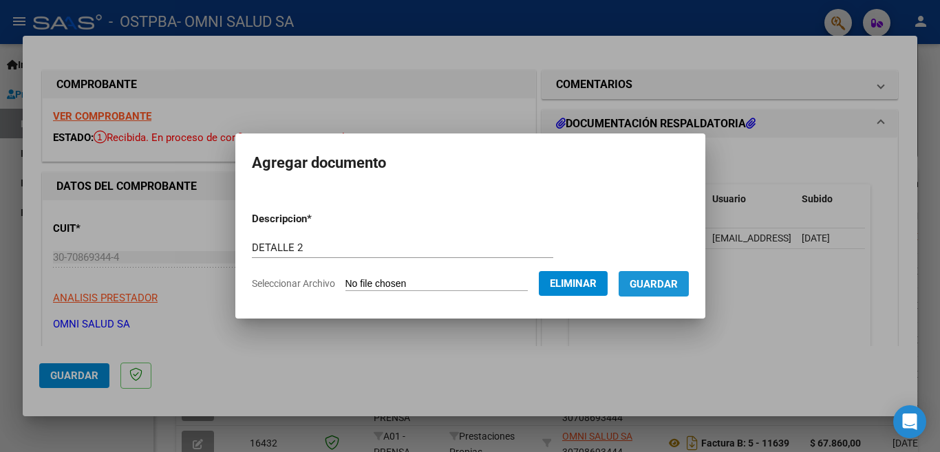
click at [665, 282] on span "Guardar" at bounding box center [654, 284] width 48 height 12
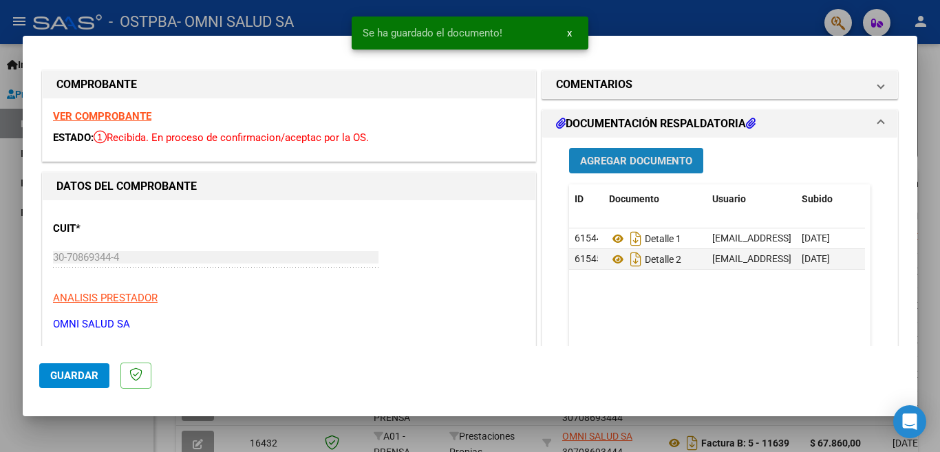
click at [636, 156] on span "Agregar Documento" at bounding box center [636, 161] width 112 height 12
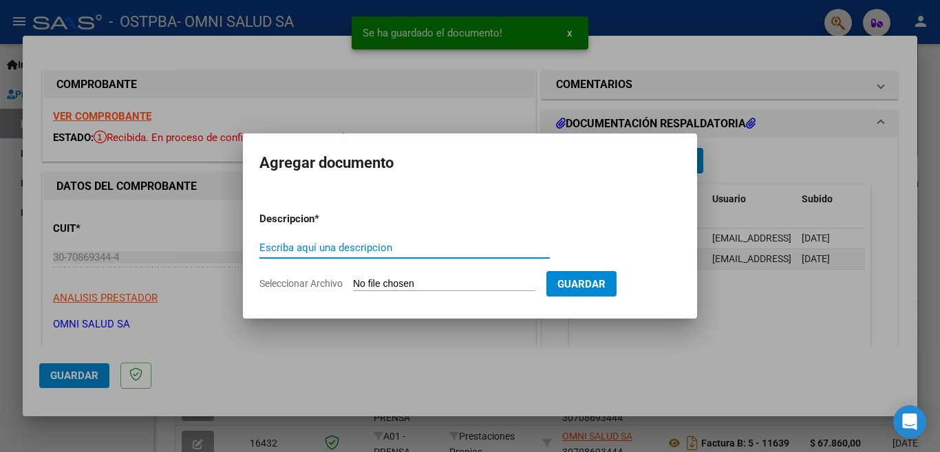
click at [420, 243] on input "Escriba aquí una descripcion" at bounding box center [404, 248] width 290 height 12
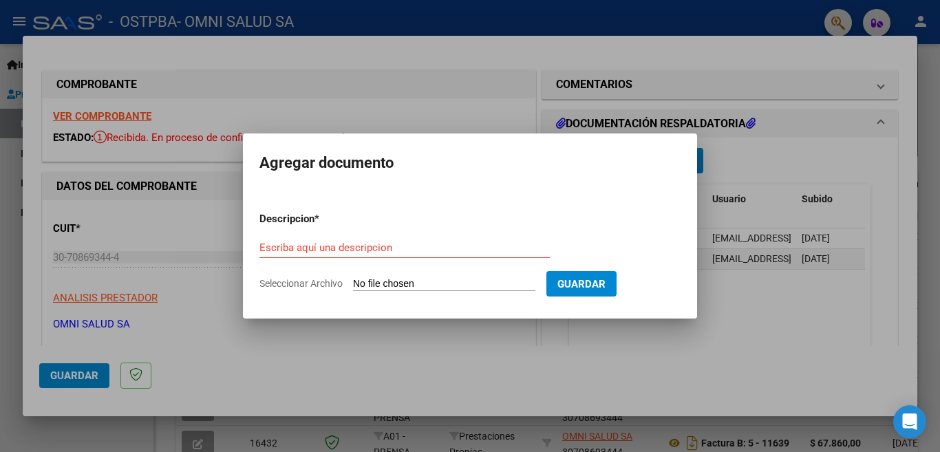
click at [383, 239] on div "Escriba aquí una descripcion" at bounding box center [404, 247] width 290 height 21
click at [815, 314] on div at bounding box center [470, 226] width 940 height 452
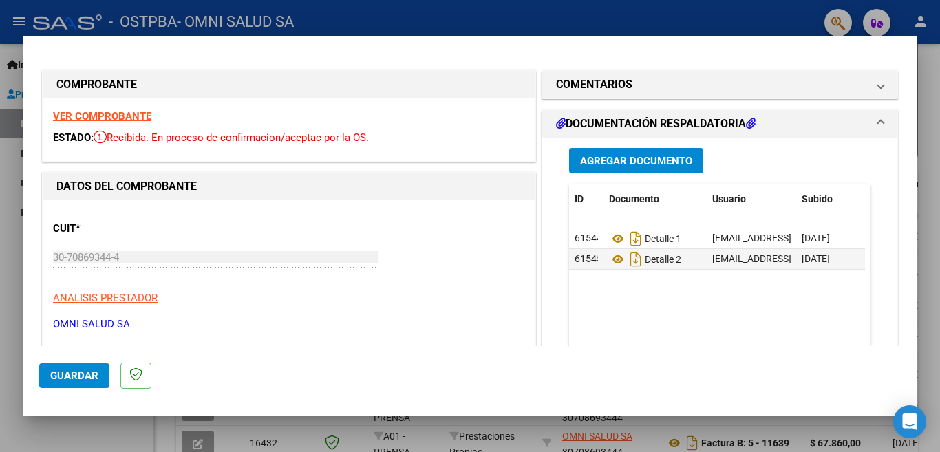
click at [2, 204] on div at bounding box center [470, 226] width 940 height 452
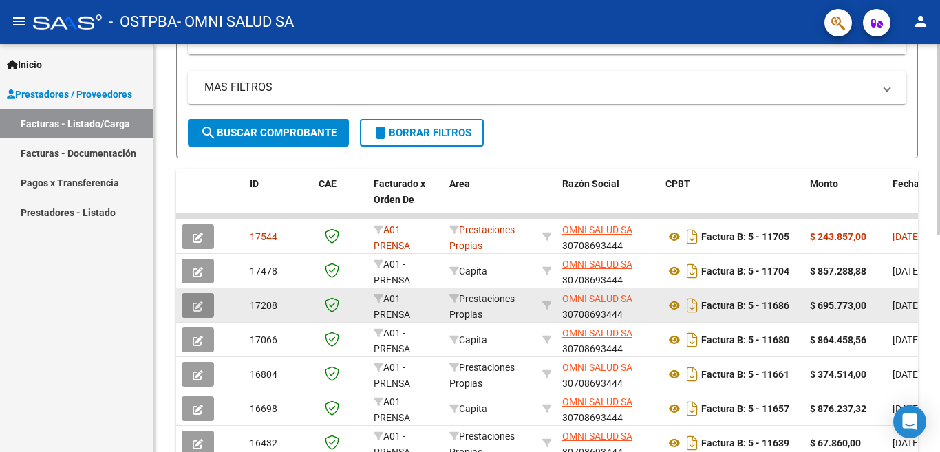
click at [195, 306] on icon "button" at bounding box center [198, 306] width 10 height 10
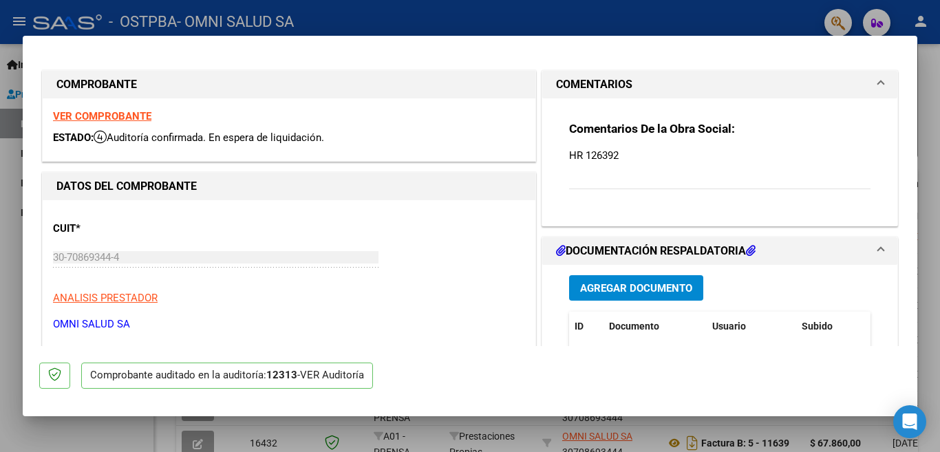
scroll to position [206, 0]
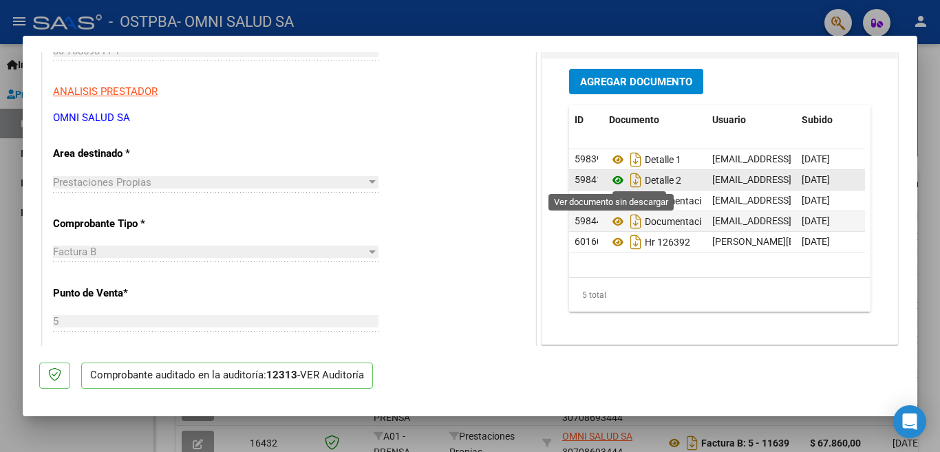
click at [610, 181] on icon at bounding box center [618, 180] width 18 height 17
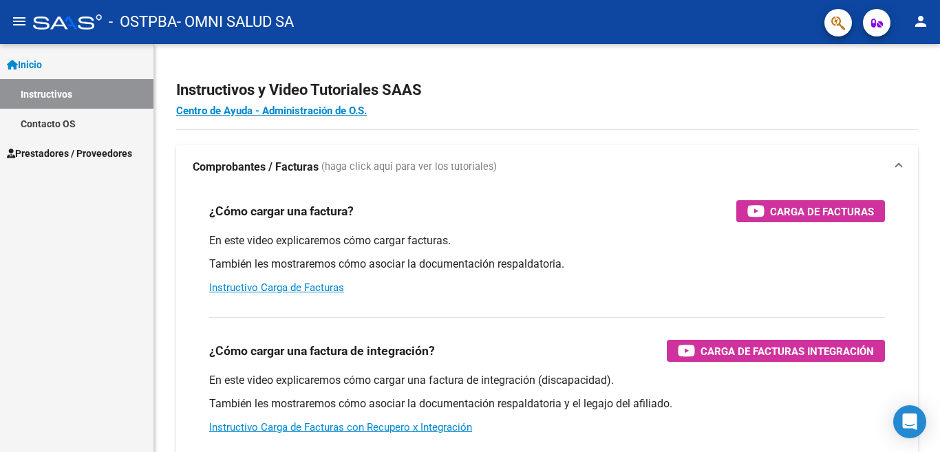
click at [78, 149] on span "Prestadores / Proveedores" at bounding box center [69, 153] width 125 height 15
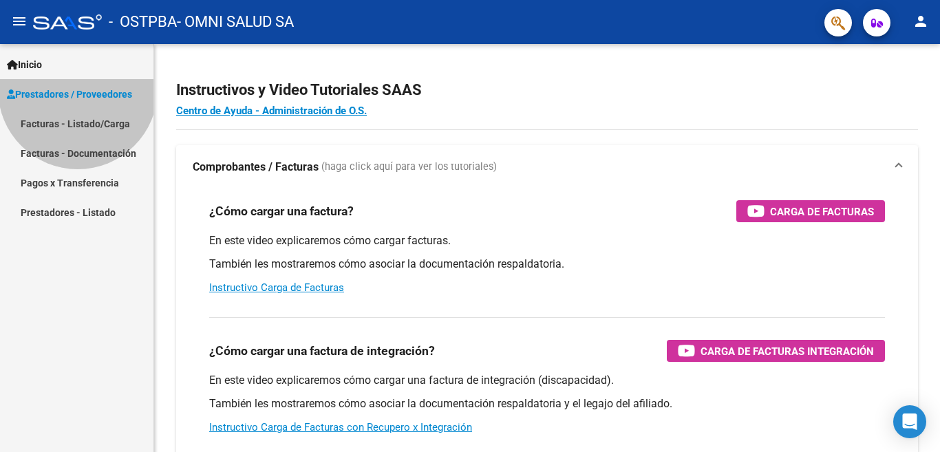
click at [78, 102] on span "Prestadores / Proveedores" at bounding box center [69, 94] width 125 height 15
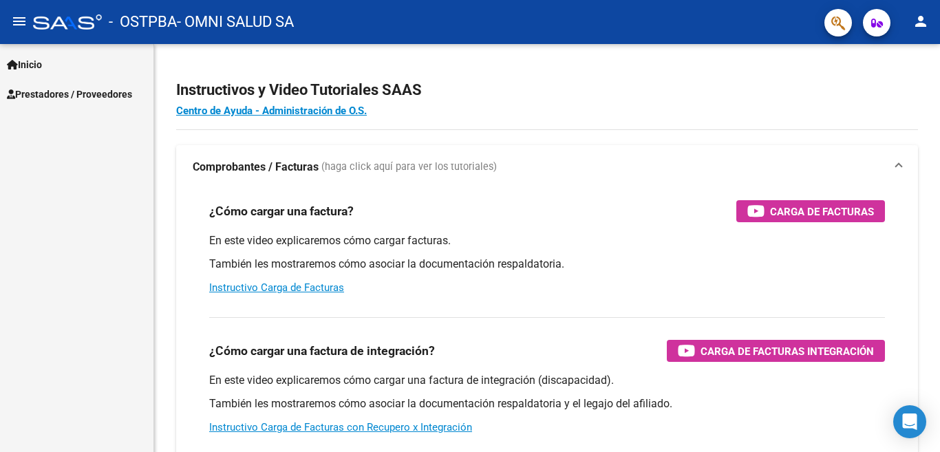
click at [86, 97] on span "Prestadores / Proveedores" at bounding box center [69, 94] width 125 height 15
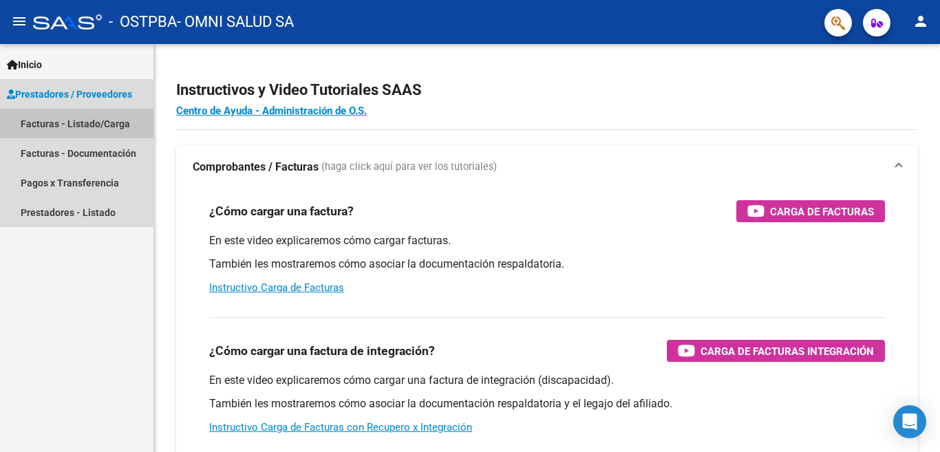
click at [85, 125] on link "Facturas - Listado/Carga" at bounding box center [76, 124] width 153 height 30
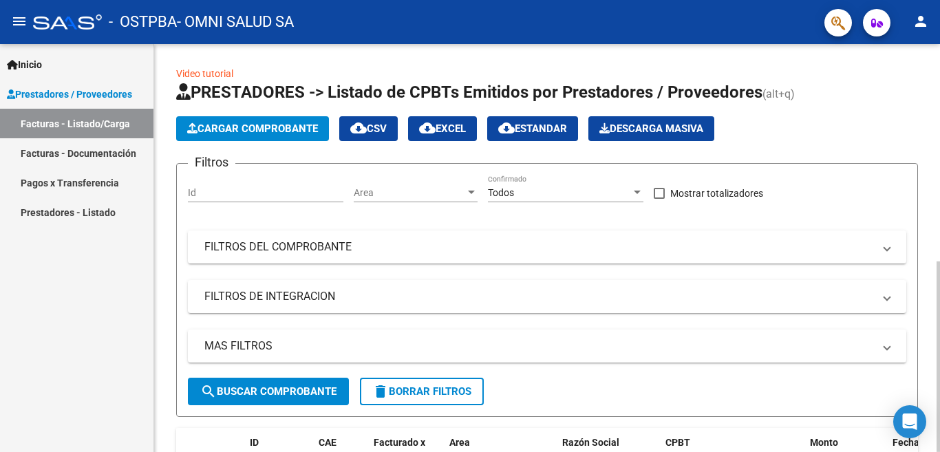
scroll to position [378, 0]
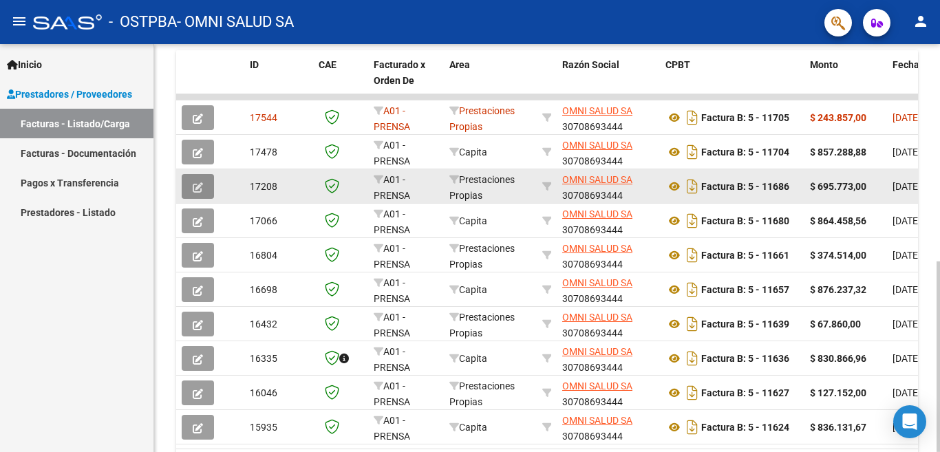
click at [198, 194] on button "button" at bounding box center [198, 186] width 32 height 25
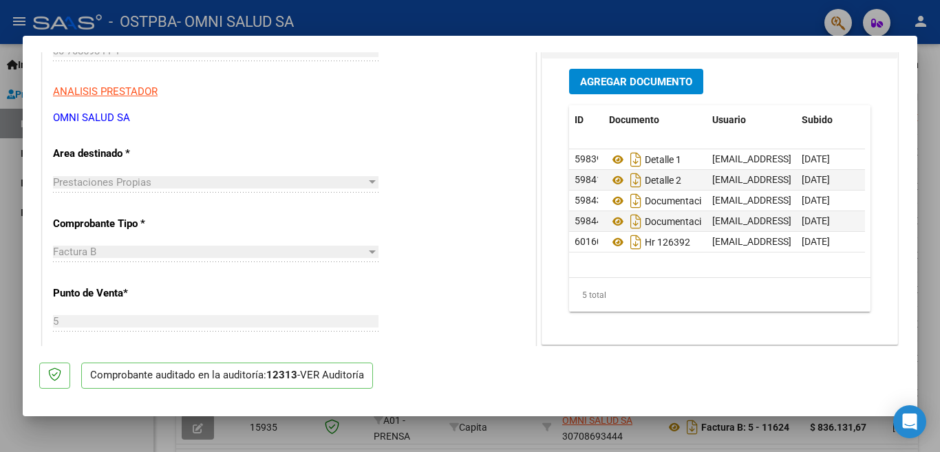
scroll to position [138, 0]
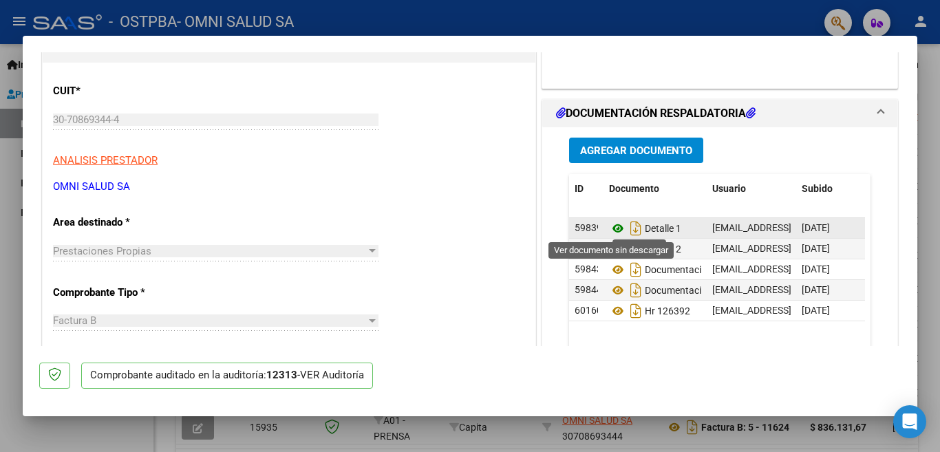
click at [609, 231] on icon at bounding box center [618, 228] width 18 height 17
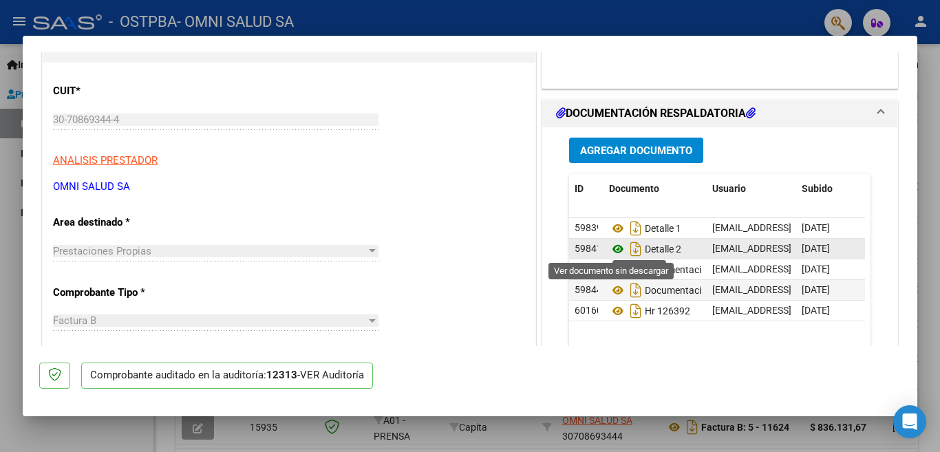
click at [614, 248] on icon at bounding box center [618, 249] width 18 height 17
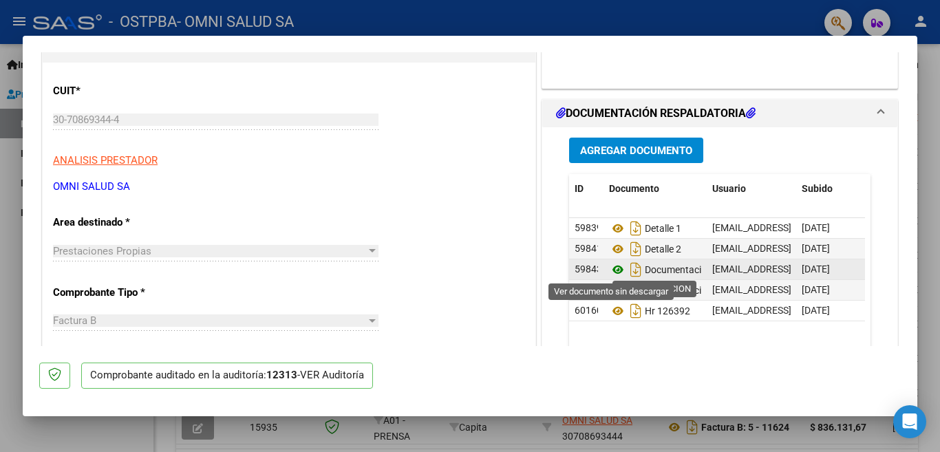
click at [609, 269] on icon at bounding box center [618, 269] width 18 height 17
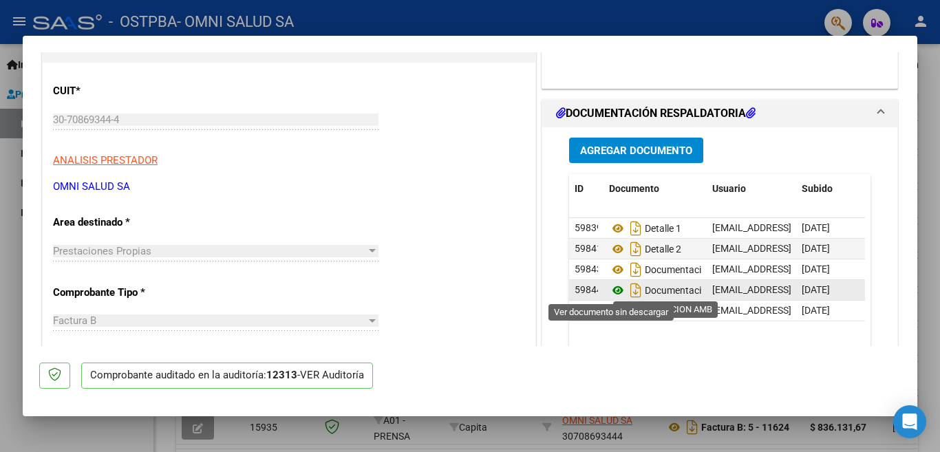
click at [609, 290] on icon at bounding box center [618, 290] width 18 height 17
click at [610, 290] on icon at bounding box center [618, 290] width 18 height 17
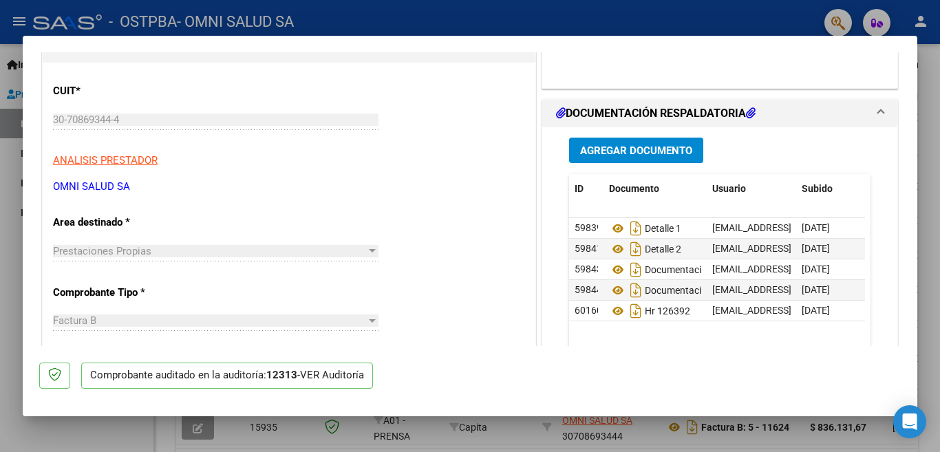
click at [8, 206] on div at bounding box center [470, 226] width 940 height 452
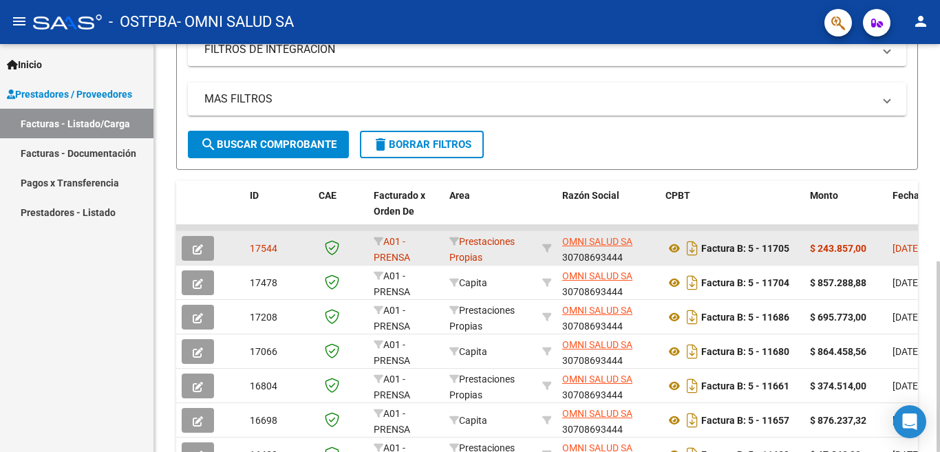
scroll to position [240, 0]
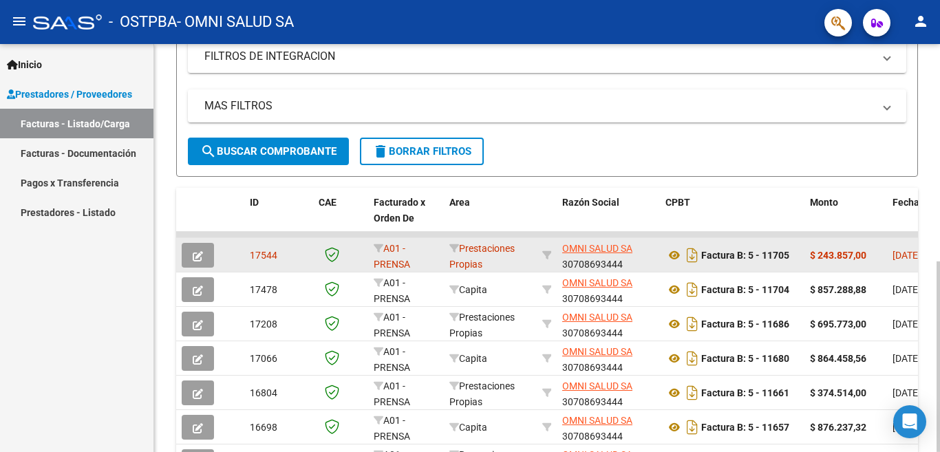
click at [193, 265] on button "button" at bounding box center [198, 255] width 32 height 25
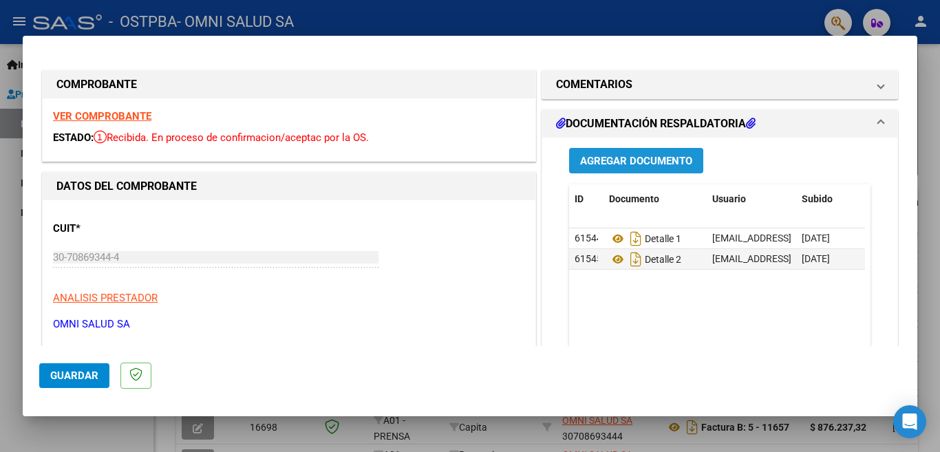
click at [623, 158] on span "Agregar Documento" at bounding box center [636, 161] width 112 height 12
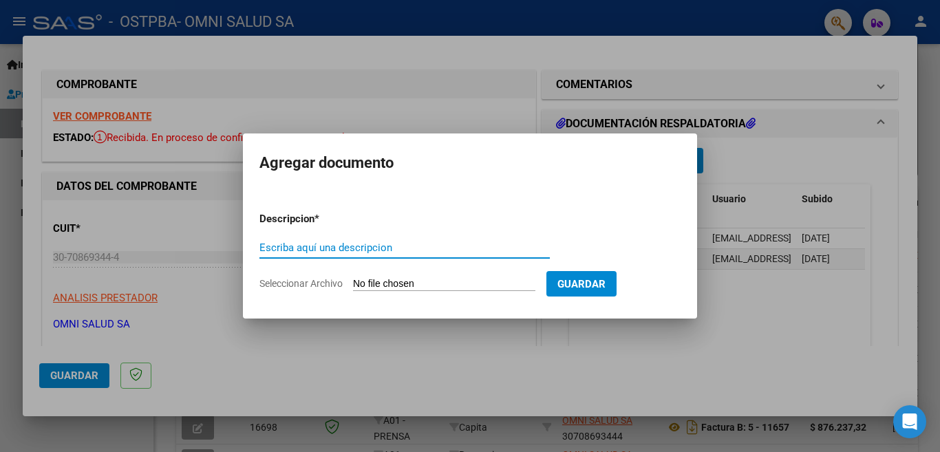
click at [310, 252] on input "Escriba aquí una descripcion" at bounding box center [404, 248] width 290 height 12
type input "DOCUMENTACION RESPALDATORIA"
click at [372, 282] on input "Seleccionar Archivo" at bounding box center [444, 284] width 182 height 13
type input "C:\fakepath\PRENFC-08-25.pdf"
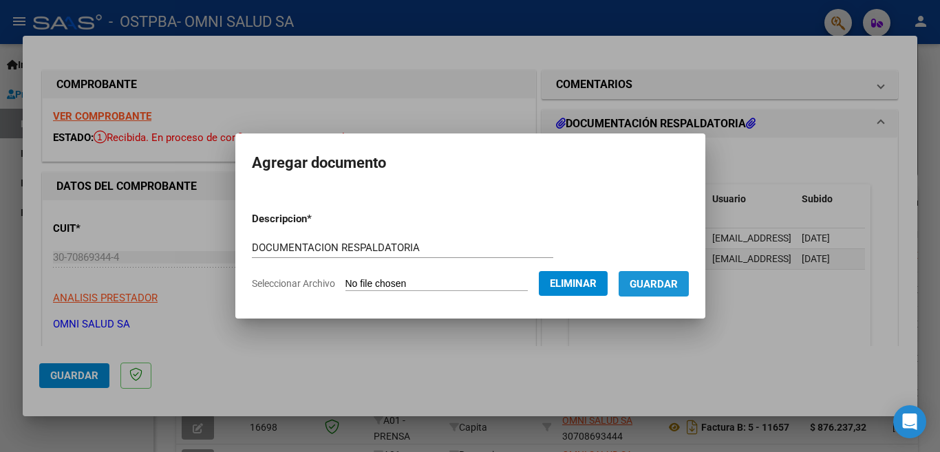
click at [664, 287] on span "Guardar" at bounding box center [654, 284] width 48 height 12
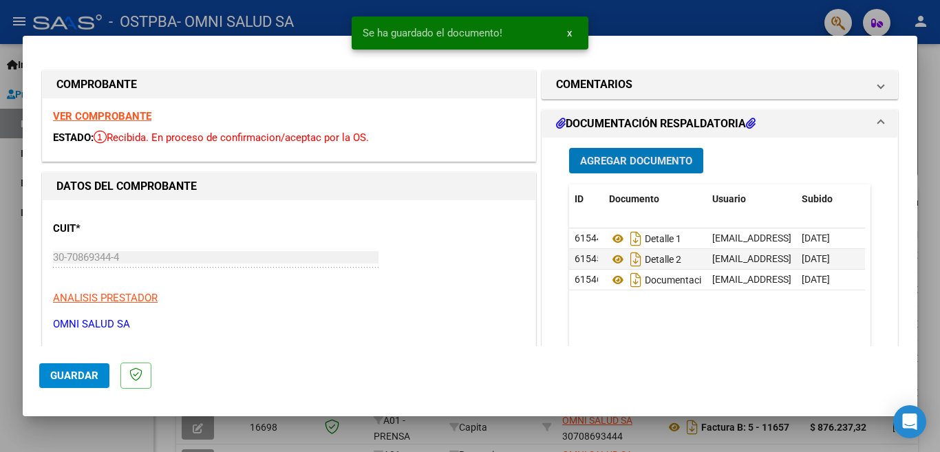
click at [437, 307] on div "CUIT * 30-70869344-4 Ingresar CUIT ANALISIS PRESTADOR OMNI SALUD SA ARCA Padrón…" at bounding box center [289, 271] width 472 height 121
click at [0, 206] on div at bounding box center [470, 226] width 940 height 452
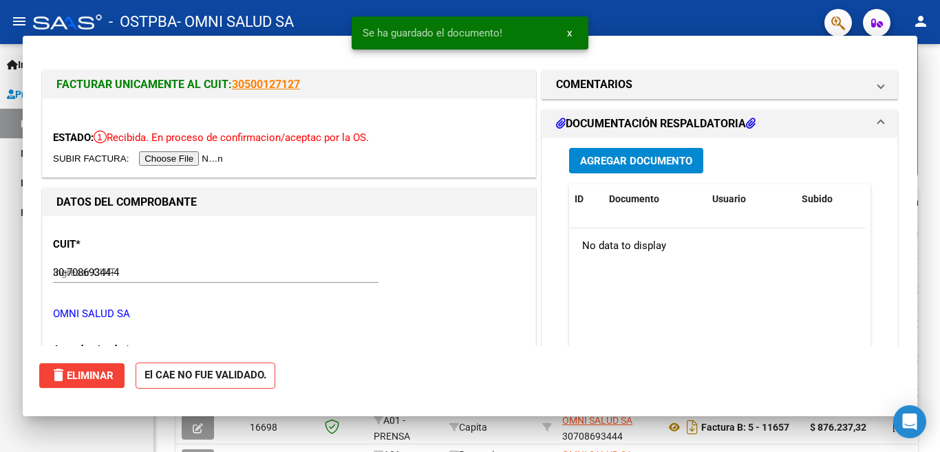
type input "$ 0,00"
